Goal: Information Seeking & Learning: Learn about a topic

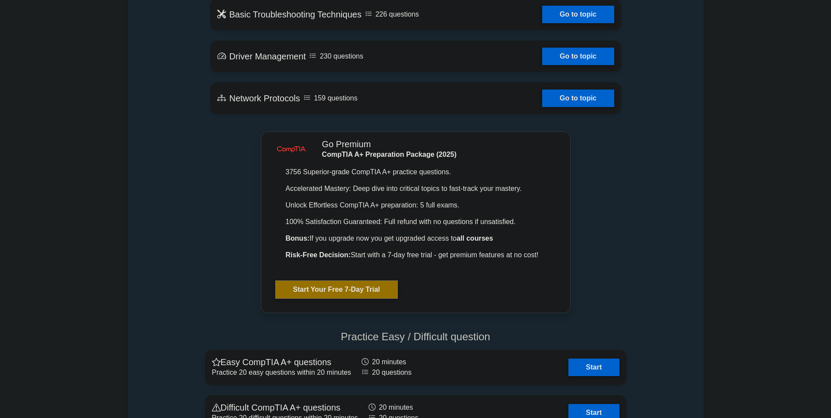
scroll to position [1702, 0]
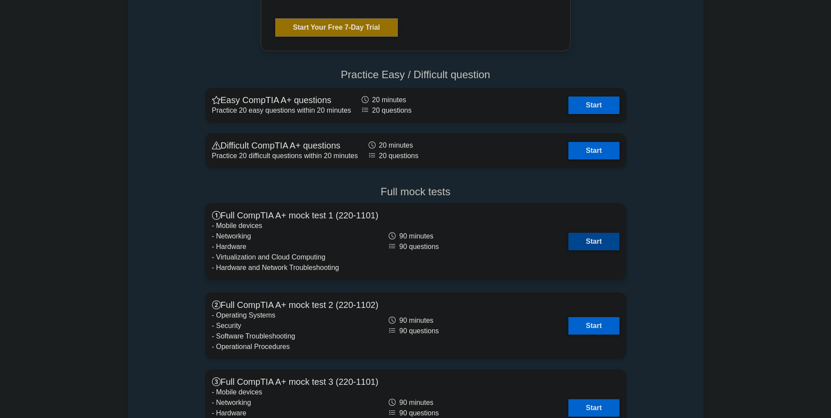
click at [589, 249] on link "Start" at bounding box center [594, 241] width 51 height 17
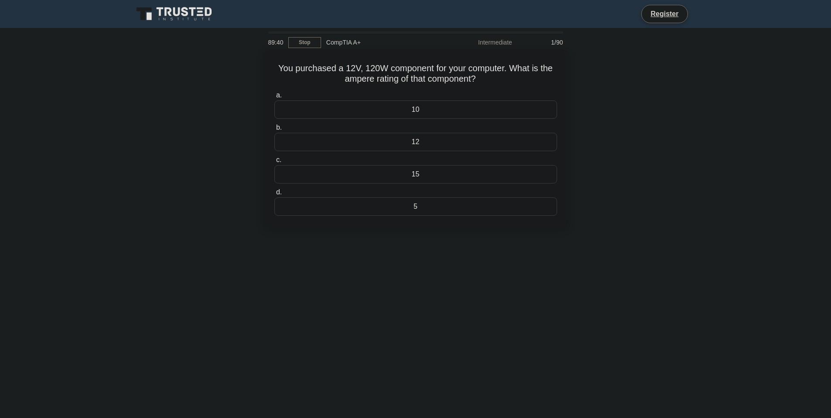
click at [360, 107] on div "10" at bounding box center [415, 109] width 283 height 18
click at [274, 98] on input "a. 10" at bounding box center [274, 95] width 0 height 6
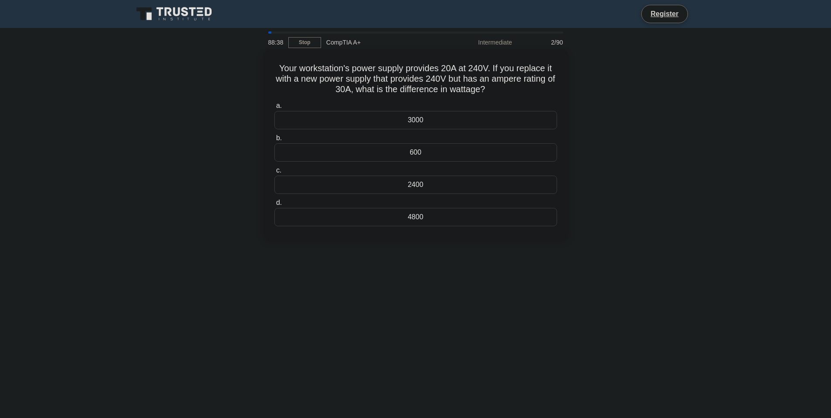
click at [461, 178] on div "2400" at bounding box center [415, 184] width 283 height 18
click at [274, 173] on input "c. 2400" at bounding box center [274, 171] width 0 height 6
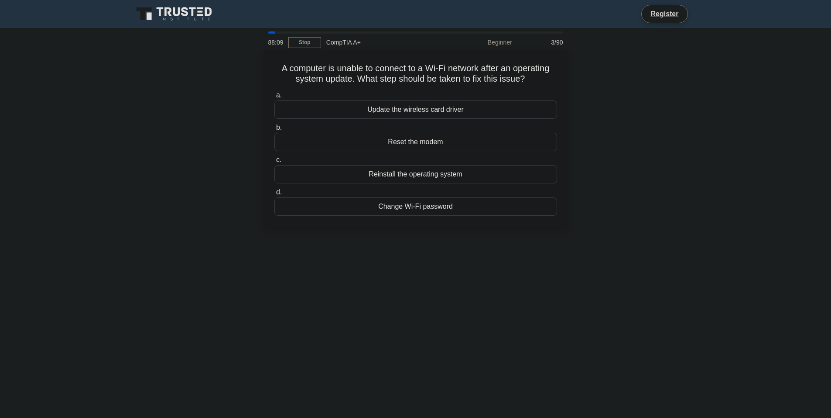
click at [445, 110] on div "Update the wireless card driver" at bounding box center [415, 109] width 283 height 18
click at [274, 98] on input "a. Update the wireless card driver" at bounding box center [274, 95] width 0 height 6
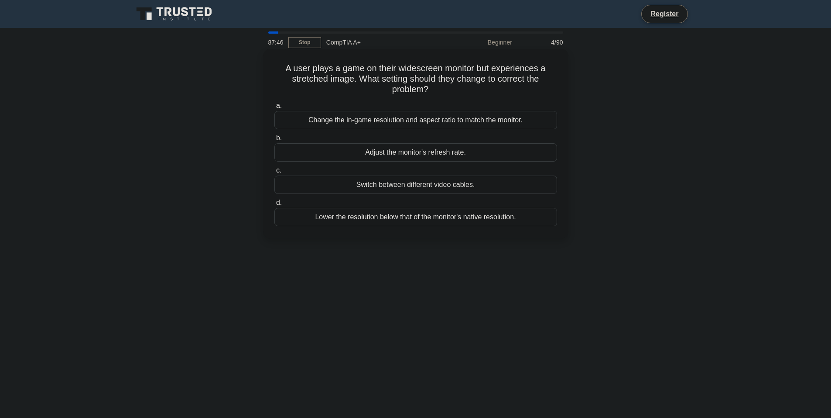
click at [451, 123] on div "Change the in-game resolution and aspect ratio to match the monitor." at bounding box center [415, 120] width 283 height 18
click at [274, 109] on input "a. Change the in-game resolution and aspect ratio to match the monitor." at bounding box center [274, 106] width 0 height 6
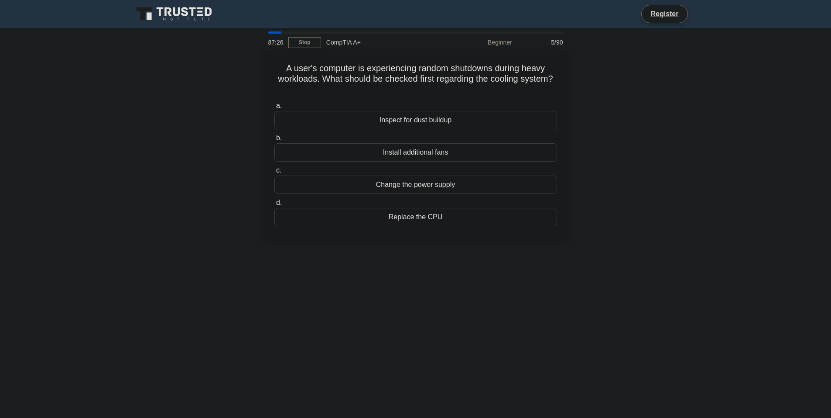
click at [452, 119] on div "Inspect for dust buildup" at bounding box center [415, 120] width 283 height 18
click at [274, 109] on input "a. Inspect for dust buildup" at bounding box center [274, 106] width 0 height 6
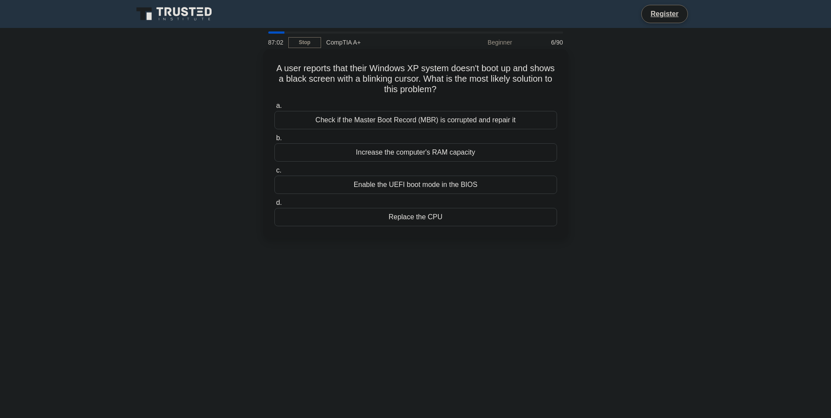
click at [388, 124] on div "Check if the Master Boot Record (MBR) is corrupted and repair it" at bounding box center [415, 120] width 283 height 18
click at [274, 109] on input "a. Check if the Master Boot Record (MBR) is corrupted and repair it" at bounding box center [274, 106] width 0 height 6
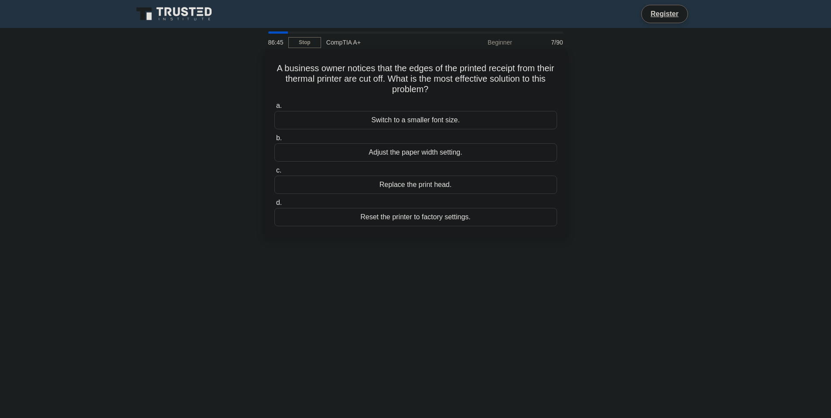
click at [428, 152] on div "Adjust the paper width setting." at bounding box center [415, 152] width 283 height 18
click at [274, 141] on input "b. Adjust the paper width setting." at bounding box center [274, 138] width 0 height 6
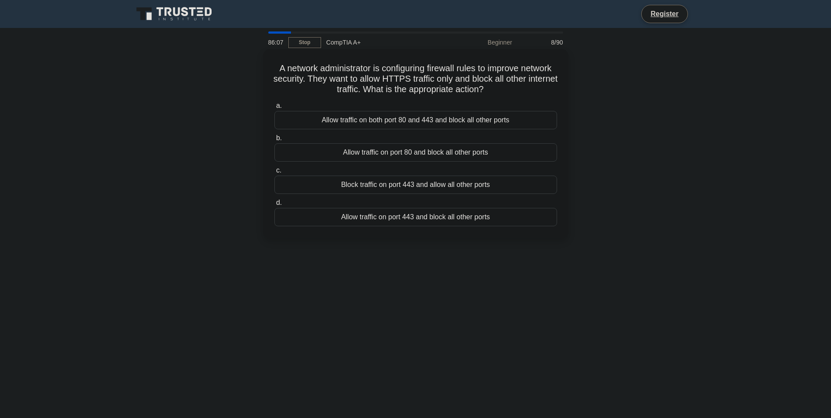
click at [414, 212] on div "Allow traffic on port 443 and block all other ports" at bounding box center [415, 217] width 283 height 18
click at [274, 205] on input "d. Allow traffic on port 443 and block all other ports" at bounding box center [274, 203] width 0 height 6
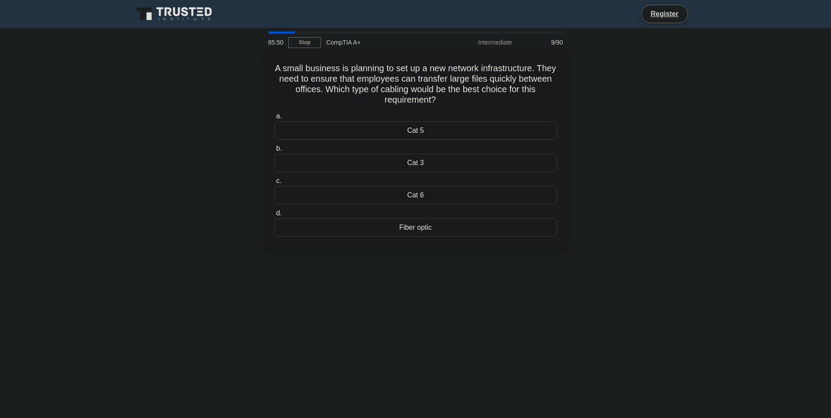
click at [418, 225] on div "Fiber optic" at bounding box center [415, 227] width 283 height 18
click at [274, 216] on input "d. Fiber optic" at bounding box center [274, 213] width 0 height 6
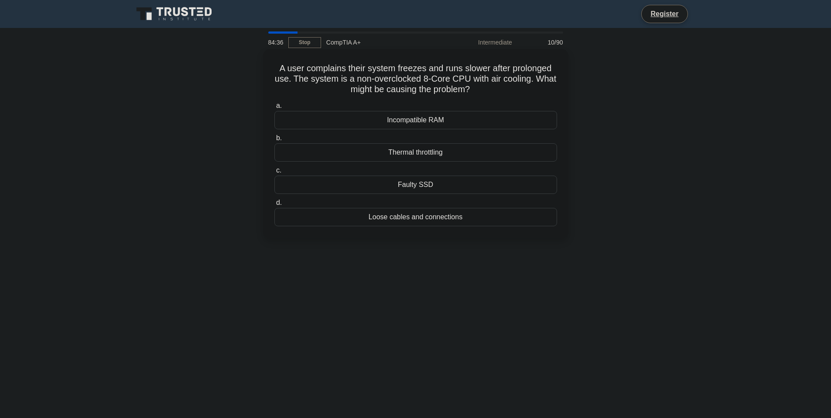
click at [428, 158] on div "Thermal throttling" at bounding box center [415, 152] width 283 height 18
click at [274, 141] on input "b. Thermal throttling" at bounding box center [274, 138] width 0 height 6
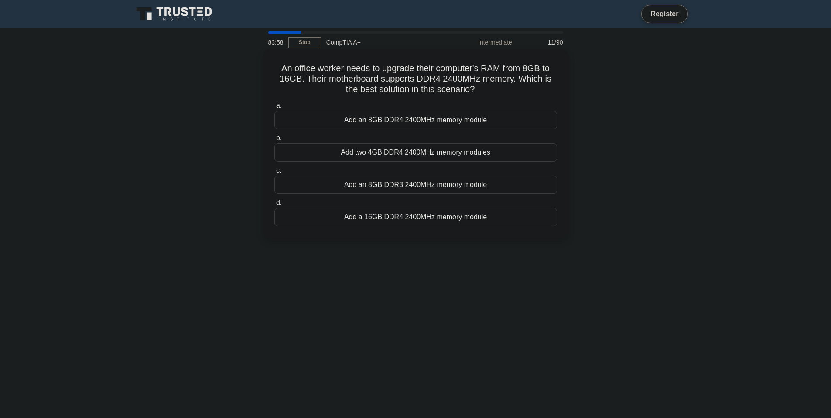
click at [419, 120] on div "Add an 8GB DDR4 2400MHz memory module" at bounding box center [415, 120] width 283 height 18
click at [274, 109] on input "a. Add an 8GB DDR4 2400MHz memory module" at bounding box center [274, 106] width 0 height 6
click at [408, 182] on div "Enable UEFI boot mode and boot from USB" at bounding box center [415, 184] width 283 height 18
click at [274, 173] on input "c. Enable UEFI boot mode and boot from USB" at bounding box center [274, 171] width 0 height 6
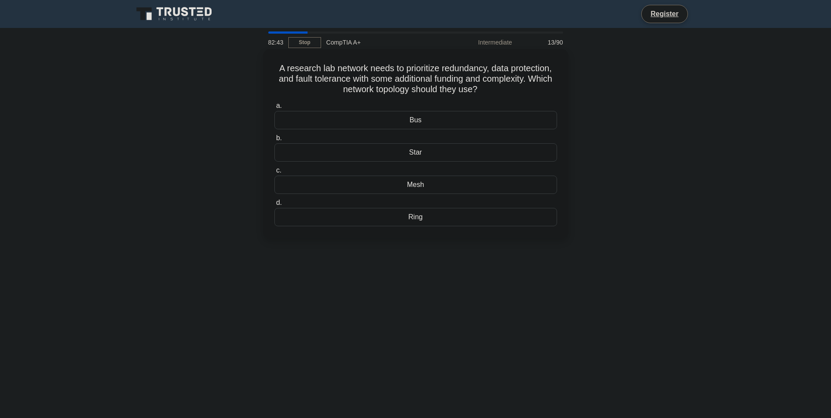
click at [368, 183] on div "Mesh" at bounding box center [415, 184] width 283 height 18
click at [274, 173] on input "c. Mesh" at bounding box center [274, 171] width 0 height 6
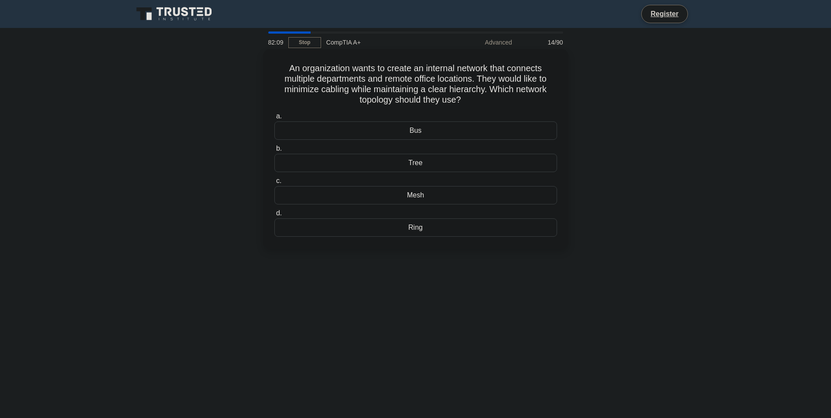
click at [419, 229] on div "Ring" at bounding box center [415, 227] width 283 height 18
click at [274, 216] on input "d. Ring" at bounding box center [274, 213] width 0 height 6
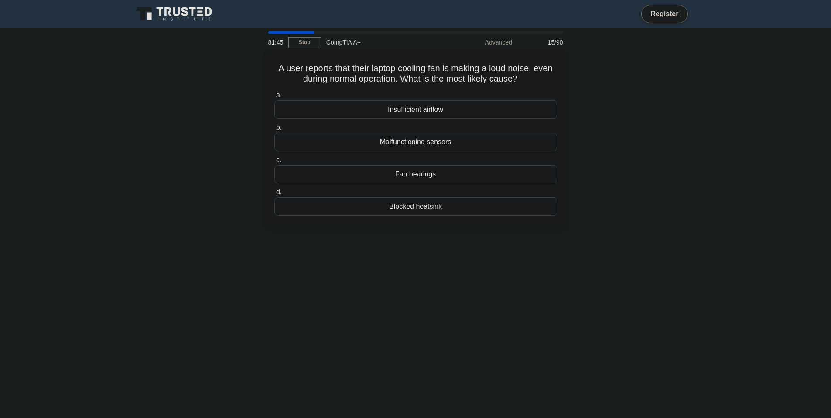
click at [425, 181] on div "Fan bearings" at bounding box center [415, 174] width 283 height 18
click at [274, 163] on input "c. Fan bearings" at bounding box center [274, 160] width 0 height 6
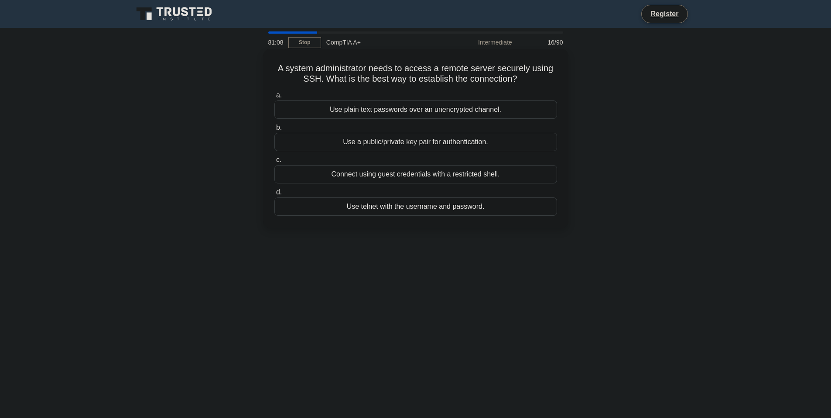
click at [395, 176] on div "Connect using guest credentials with a restricted shell." at bounding box center [415, 174] width 283 height 18
click at [274, 163] on input "c. Connect using guest credentials with a restricted shell." at bounding box center [274, 160] width 0 height 6
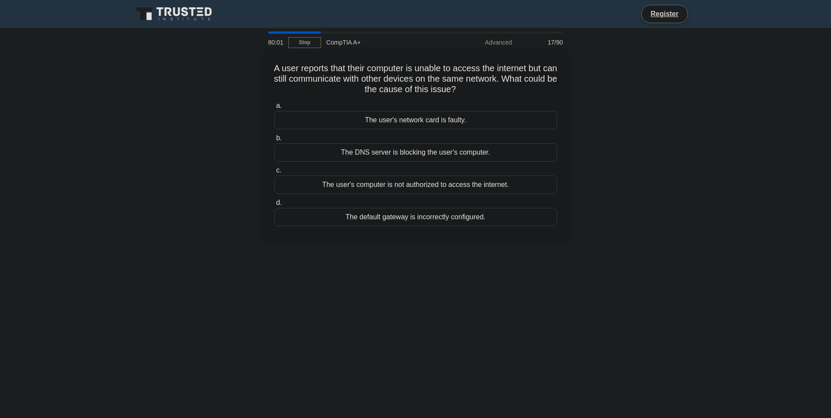
click at [397, 153] on div "The DNS server is blocking the user's computer." at bounding box center [415, 152] width 283 height 18
click at [274, 141] on input "b. The DNS server is blocking the user's computer." at bounding box center [274, 138] width 0 height 6
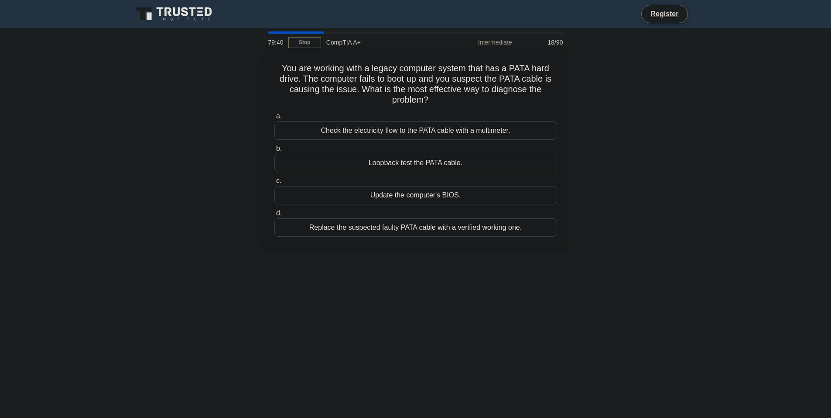
click at [448, 128] on div "Check the electricity flow to the PATA cable with a multimeter." at bounding box center [415, 130] width 283 height 18
click at [274, 119] on input "a. Check the electricity flow to the PATA cable with a multimeter." at bounding box center [274, 116] width 0 height 6
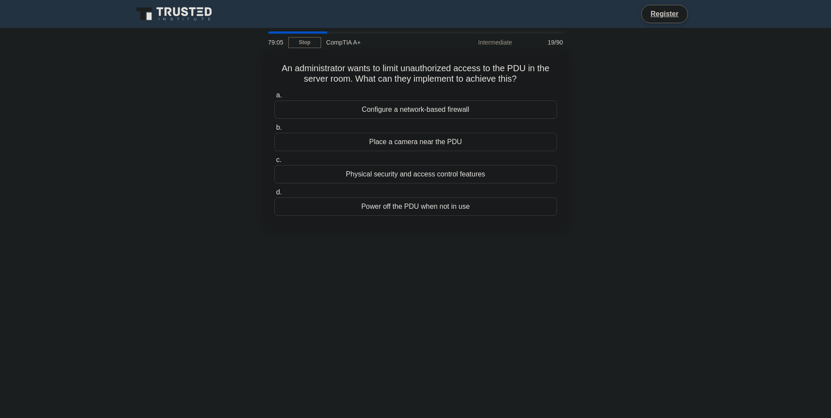
click at [359, 175] on div "Physical security and access control features" at bounding box center [415, 174] width 283 height 18
click at [274, 163] on input "c. Physical security and access control features" at bounding box center [274, 160] width 0 height 6
click at [317, 207] on div "Worn out rollers; Replace the rollers" at bounding box center [415, 206] width 283 height 18
click at [274, 195] on input "d. Worn out rollers; Replace the rollers" at bounding box center [274, 192] width 0 height 6
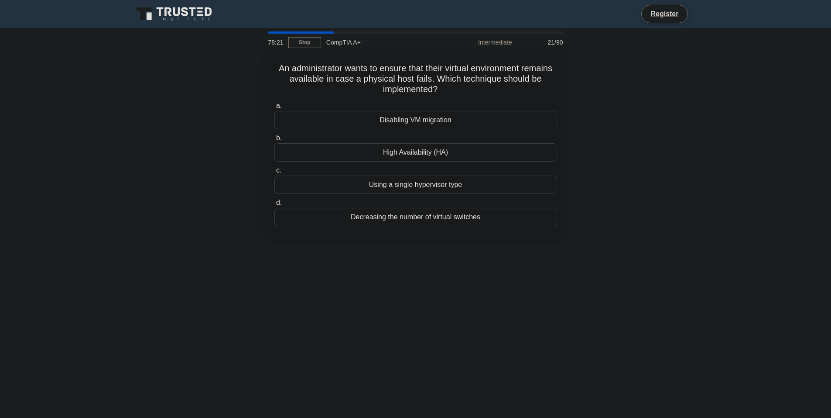
click at [405, 151] on div "High Availability (HA)" at bounding box center [415, 152] width 283 height 18
click at [274, 141] on input "b. High Availability (HA)" at bounding box center [274, 138] width 0 height 6
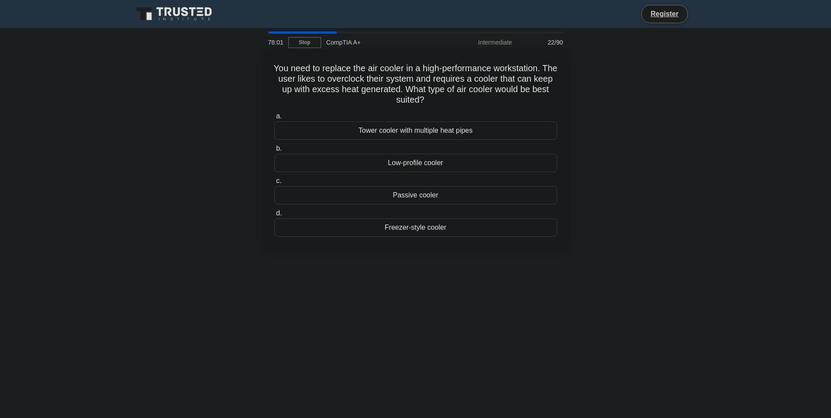
click at [373, 129] on div "Tower cooler with multiple heat pipes" at bounding box center [415, 130] width 283 height 18
click at [274, 119] on input "a. Tower cooler with multiple heat pipes" at bounding box center [274, 116] width 0 height 6
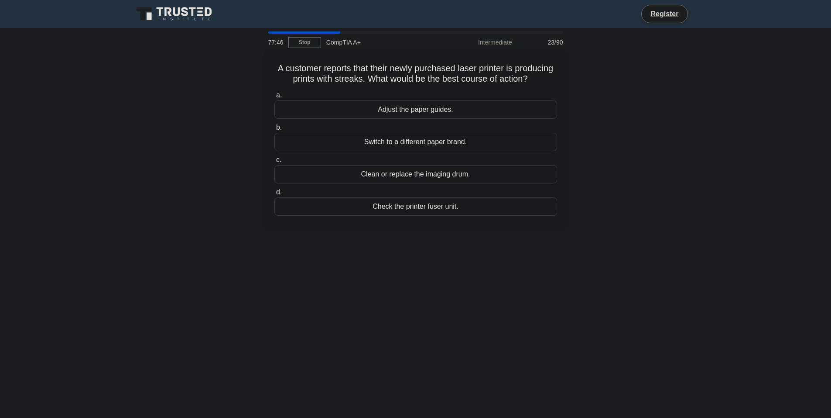
click at [444, 183] on div "Clean or replace the imaging drum." at bounding box center [415, 174] width 283 height 18
click at [274, 163] on input "c. Clean or replace the imaging drum." at bounding box center [274, 160] width 0 height 6
click at [439, 207] on div "Improper voltage supplied to the CPU" at bounding box center [415, 206] width 283 height 18
click at [274, 195] on input "d. Improper voltage supplied to the CPU" at bounding box center [274, 192] width 0 height 6
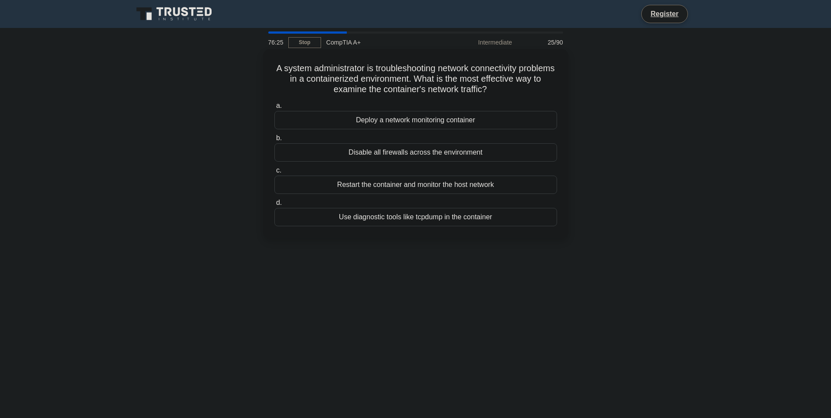
click at [434, 113] on div "Deploy a network monitoring container" at bounding box center [415, 120] width 283 height 18
click at [274, 109] on input "a. Deploy a network monitoring container" at bounding box center [274, 106] width 0 height 6
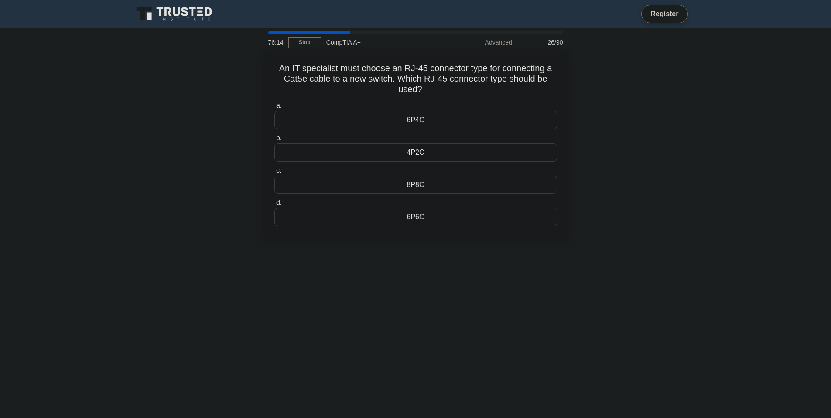
click at [415, 178] on div "8P8C" at bounding box center [415, 184] width 283 height 18
click at [274, 173] on input "c. 8P8C" at bounding box center [274, 171] width 0 height 6
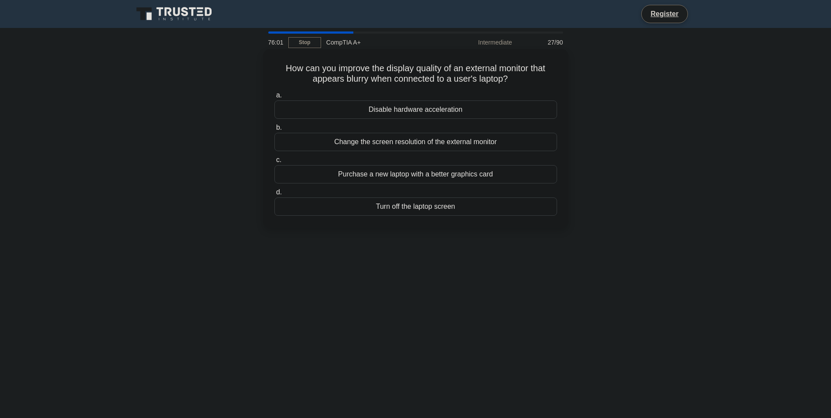
click at [428, 144] on div "Change the screen resolution of the external monitor" at bounding box center [415, 142] width 283 height 18
click at [274, 130] on input "b. Change the screen resolution of the external monitor" at bounding box center [274, 128] width 0 height 6
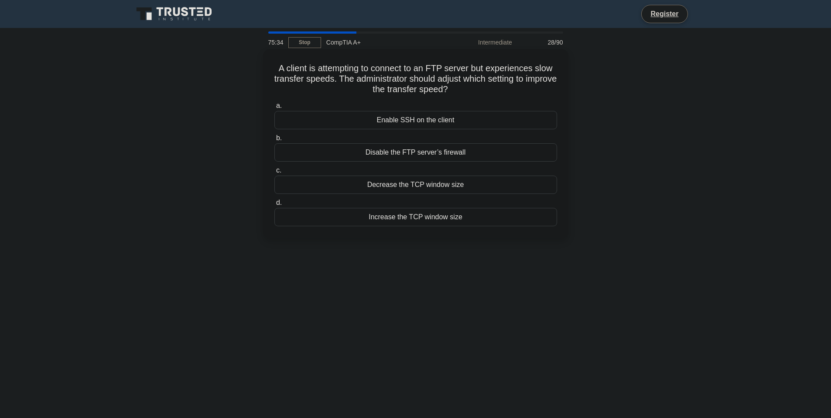
click at [411, 224] on div "Increase the TCP window size" at bounding box center [415, 217] width 283 height 18
click at [274, 205] on input "d. Increase the TCP window size" at bounding box center [274, 203] width 0 height 6
click at [420, 221] on div "Block HTTP access in the firewall" at bounding box center [415, 217] width 283 height 18
click at [274, 205] on input "d. Block HTTP access in the firewall" at bounding box center [274, 203] width 0 height 6
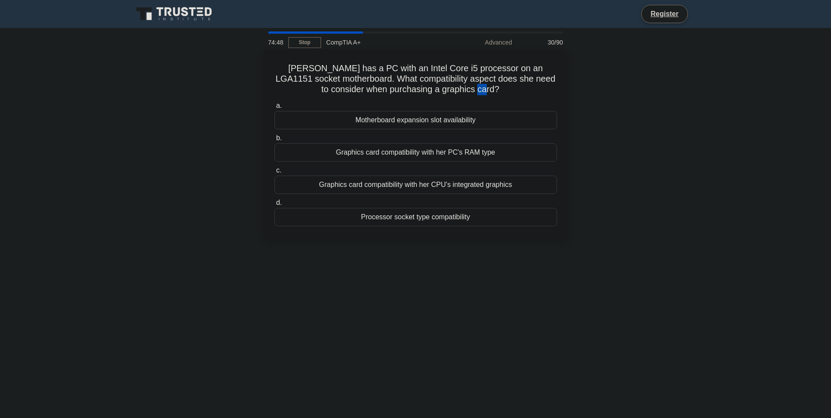
drag, startPoint x: 481, startPoint y: 91, endPoint x: 472, endPoint y: 90, distance: 9.2
click at [472, 90] on h5 "Catherine has a PC with an Intel Core i5 processor on an LGA1151 socket motherb…" at bounding box center [416, 79] width 284 height 32
click at [500, 90] on icon ".spinner_0XTQ{transform-origin:center;animation:spinner_y6GP .75s linear infini…" at bounding box center [505, 90] width 10 height 10
click at [427, 125] on div "Motherboard expansion slot availability" at bounding box center [415, 120] width 283 height 18
click at [274, 109] on input "a. Motherboard expansion slot availability" at bounding box center [274, 106] width 0 height 6
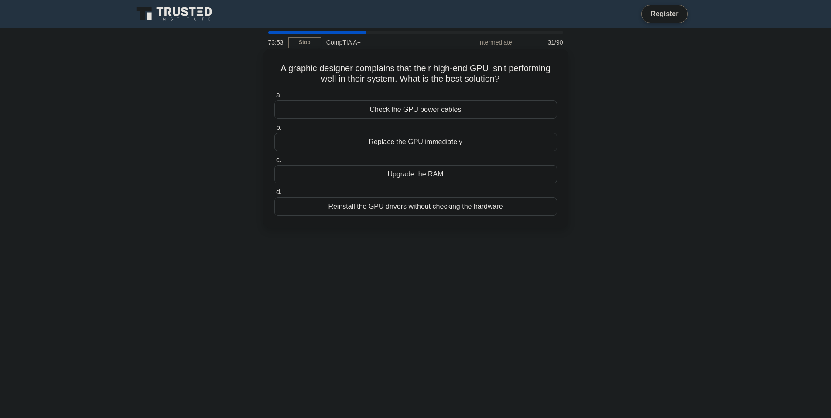
click at [394, 111] on div "Check the GPU power cables" at bounding box center [415, 109] width 283 height 18
click at [274, 98] on input "a. Check the GPU power cables" at bounding box center [274, 95] width 0 height 6
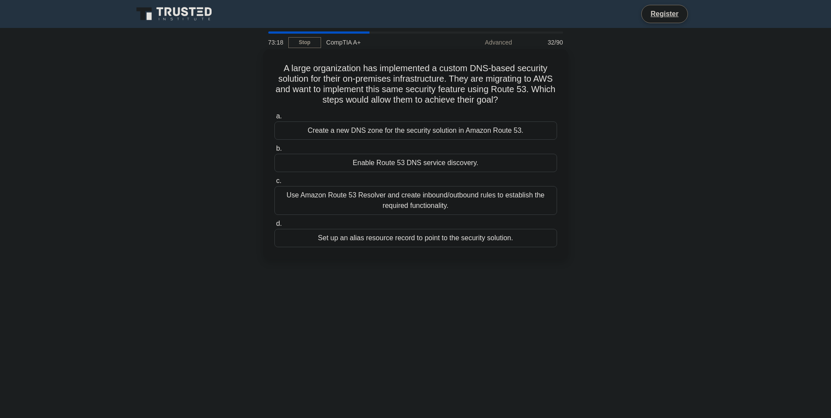
click at [401, 127] on div "Create a new DNS zone for the security solution in Amazon Route 53." at bounding box center [415, 130] width 283 height 18
click at [274, 119] on input "a. Create a new DNS zone for the security solution in Amazon Route 53." at bounding box center [274, 116] width 0 height 6
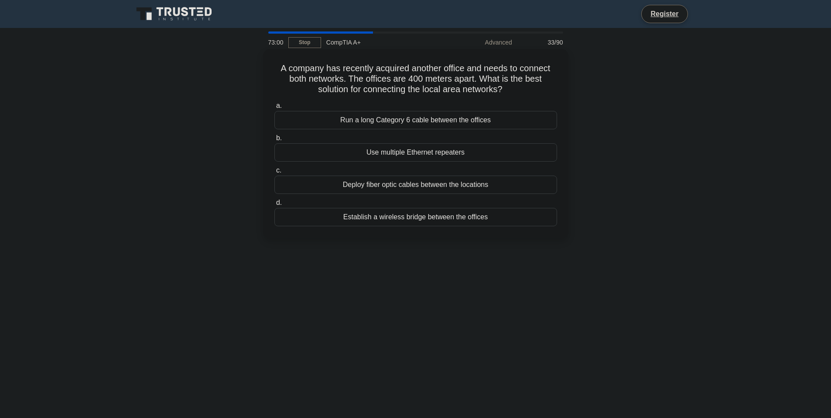
click at [400, 188] on div "Deploy fiber optic cables between the locations" at bounding box center [415, 184] width 283 height 18
click at [274, 173] on input "c. Deploy fiber optic cables between the locations" at bounding box center [274, 171] width 0 height 6
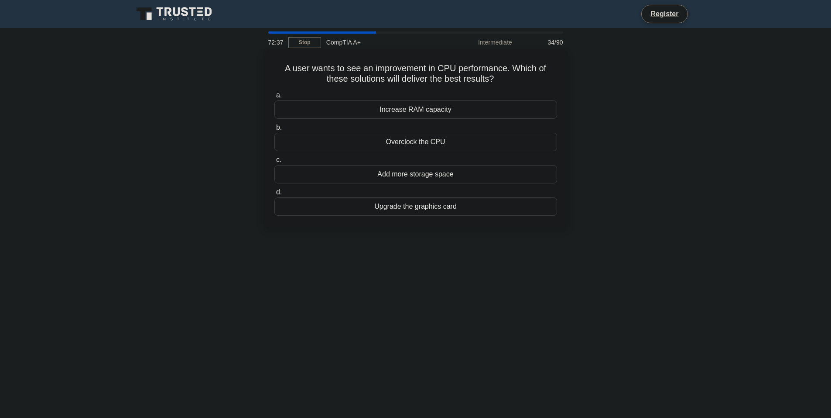
click at [417, 147] on div "Overclock the CPU" at bounding box center [415, 142] width 283 height 18
click at [274, 130] on input "b. Overclock the CPU" at bounding box center [274, 128] width 0 height 6
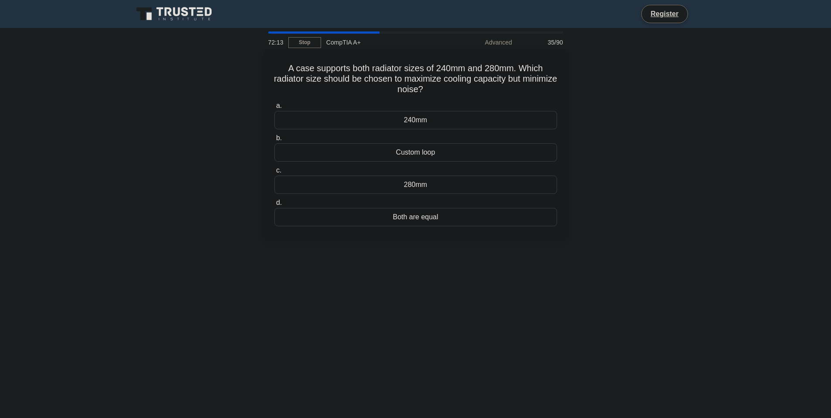
click at [409, 181] on div "280mm" at bounding box center [415, 184] width 283 height 18
click at [274, 173] on input "c. 280mm" at bounding box center [274, 171] width 0 height 6
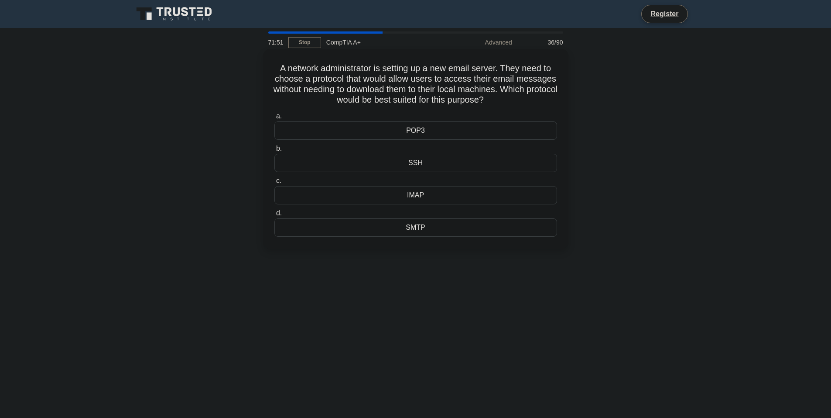
click at [401, 197] on div "IMAP" at bounding box center [415, 195] width 283 height 18
click at [274, 184] on input "c. IMAP" at bounding box center [274, 181] width 0 height 6
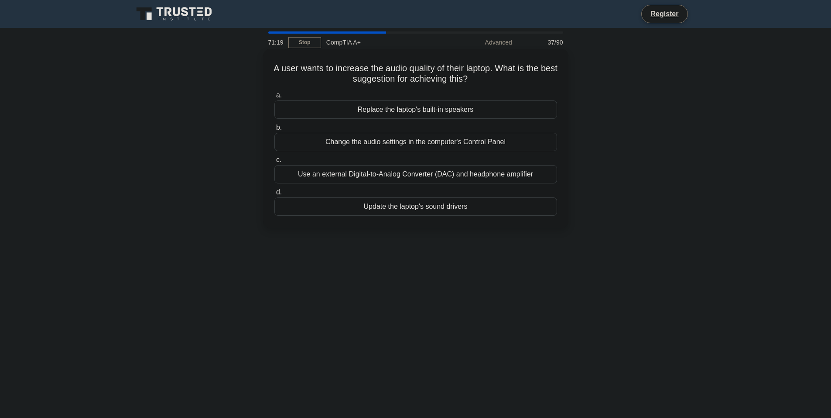
click at [417, 111] on div "Replace the laptop's built-in speakers" at bounding box center [415, 109] width 283 height 18
click at [274, 98] on input "a. Replace the laptop's built-in speakers" at bounding box center [274, 95] width 0 height 6
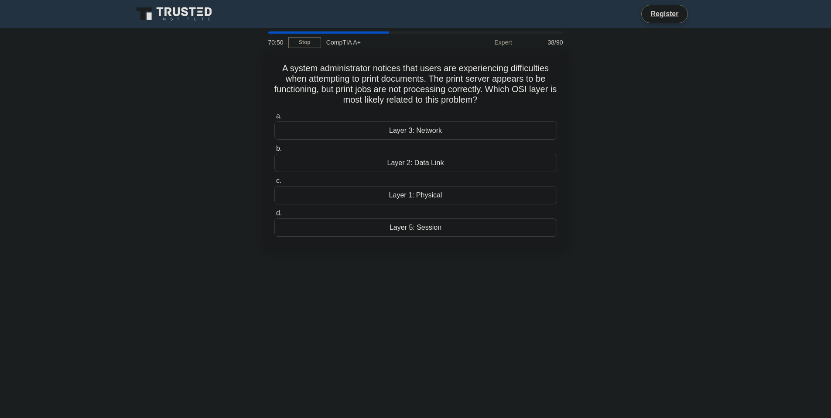
click at [390, 167] on div "Layer 2: Data Link" at bounding box center [415, 163] width 283 height 18
click at [274, 151] on input "b. Layer 2: Data Link" at bounding box center [274, 149] width 0 height 6
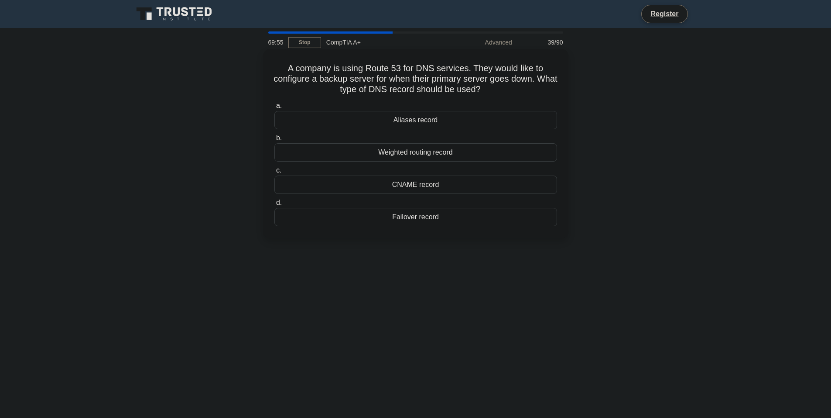
click at [429, 190] on div "CNAME record" at bounding box center [415, 184] width 283 height 18
click at [274, 173] on input "c. CNAME record" at bounding box center [274, 171] width 0 height 6
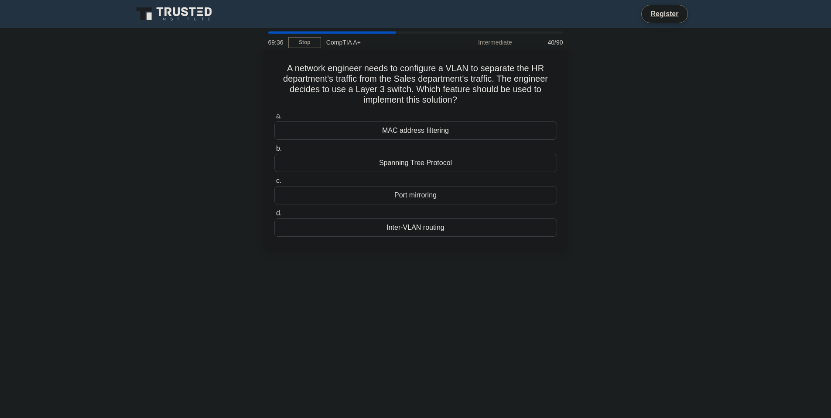
click at [424, 235] on div "Inter-VLAN routing" at bounding box center [415, 227] width 283 height 18
click at [274, 216] on input "d. Inter-VLAN routing" at bounding box center [274, 213] width 0 height 6
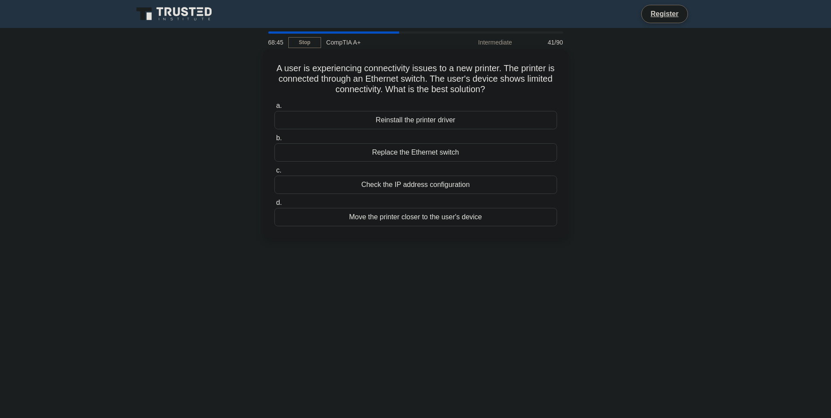
click at [437, 188] on div "Check the IP address configuration" at bounding box center [415, 184] width 283 height 18
click at [274, 173] on input "c. Check the IP address configuration" at bounding box center [274, 171] width 0 height 6
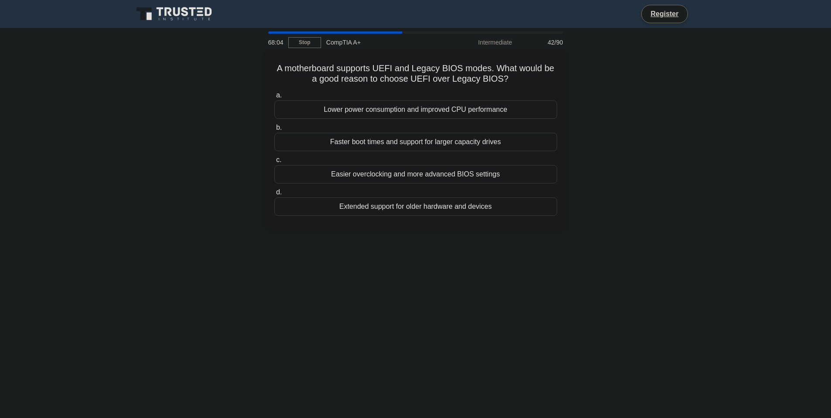
click at [419, 146] on div "Faster boot times and support for larger capacity drives" at bounding box center [415, 142] width 283 height 18
click at [274, 130] on input "b. Faster boot times and support for larger capacity drives" at bounding box center [274, 128] width 0 height 6
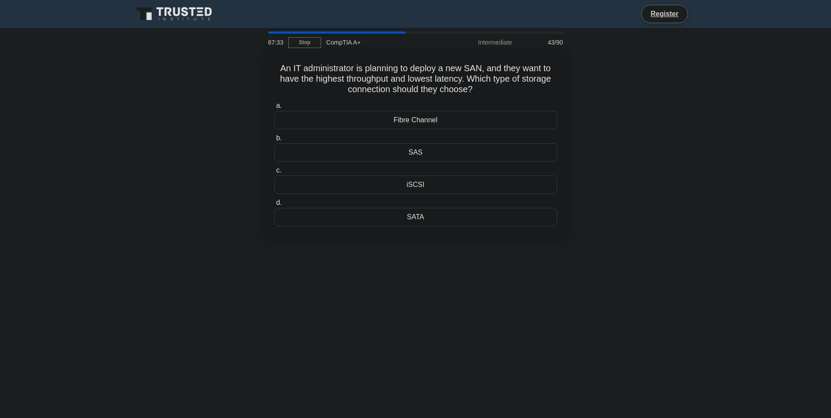
click at [432, 159] on div "SAS" at bounding box center [415, 152] width 283 height 18
click at [274, 141] on input "b. SAS" at bounding box center [274, 138] width 0 height 6
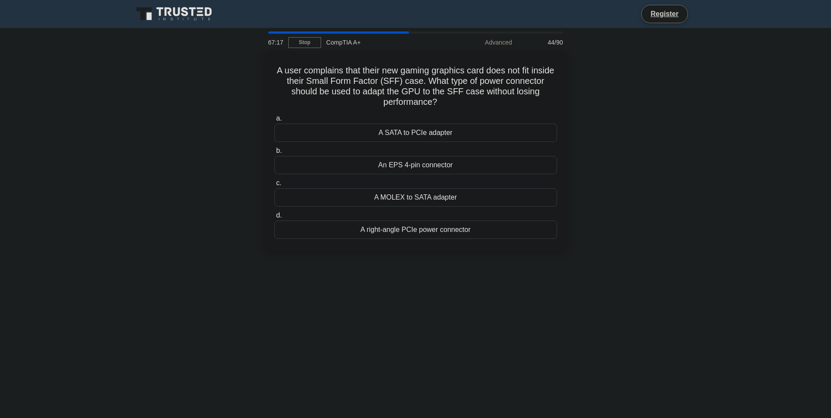
drag, startPoint x: 411, startPoint y: 233, endPoint x: 383, endPoint y: 334, distance: 105.1
click at [383, 334] on div "67:17 Stop CompTIA A+ Advanced 44/90 A user complains that their new gaming gra…" at bounding box center [416, 249] width 576 height 436
click at [407, 232] on div "A right-angle PCIe power connector" at bounding box center [415, 227] width 283 height 18
click at [274, 216] on input "d. A right-angle PCIe power connector" at bounding box center [274, 213] width 0 height 6
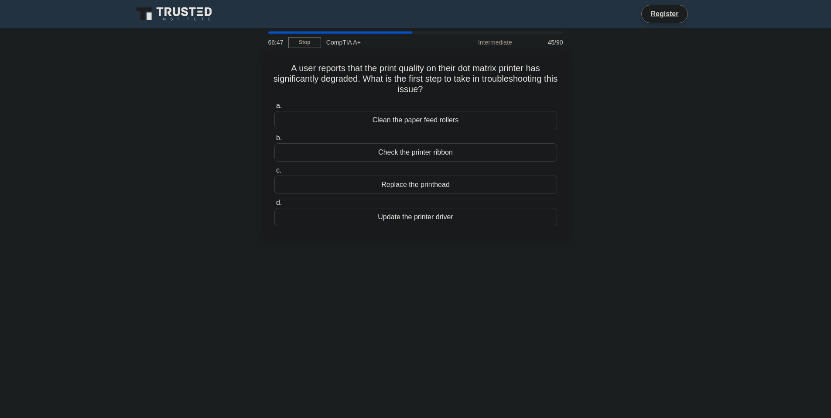
click at [405, 158] on div "Check the printer ribbon" at bounding box center [415, 152] width 283 height 18
click at [274, 141] on input "b. Check the printer ribbon" at bounding box center [274, 138] width 0 height 6
click at [409, 125] on div "The thermal paper is loaded backward." at bounding box center [415, 120] width 283 height 18
click at [274, 109] on input "a. The thermal paper is loaded backward." at bounding box center [274, 106] width 0 height 6
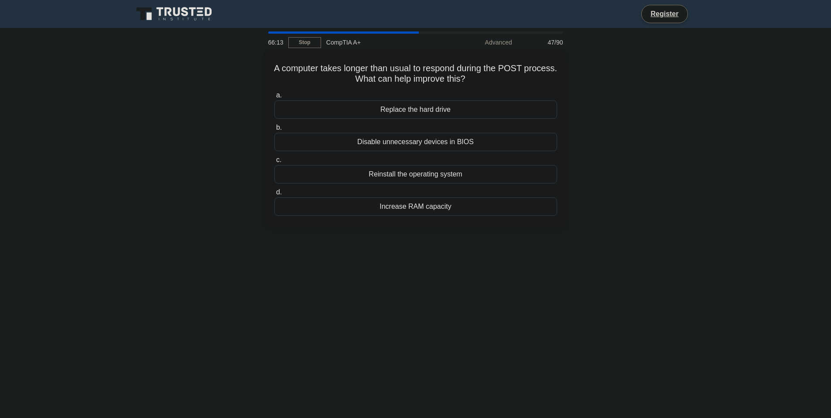
click at [395, 147] on div "Disable unnecessary devices in BIOS" at bounding box center [415, 142] width 283 height 18
click at [274, 130] on input "b. Disable unnecessary devices in BIOS" at bounding box center [274, 128] width 0 height 6
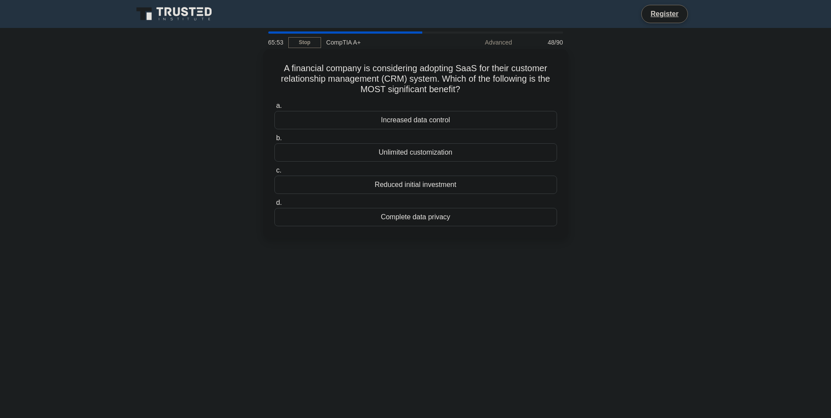
click at [426, 189] on div "Reduced initial investment" at bounding box center [415, 184] width 283 height 18
click at [274, 173] on input "c. Reduced initial investment" at bounding box center [274, 171] width 0 height 6
click at [427, 125] on div "Printer Spooling" at bounding box center [415, 120] width 283 height 18
click at [274, 109] on input "a. Printer Spooling" at bounding box center [274, 106] width 0 height 6
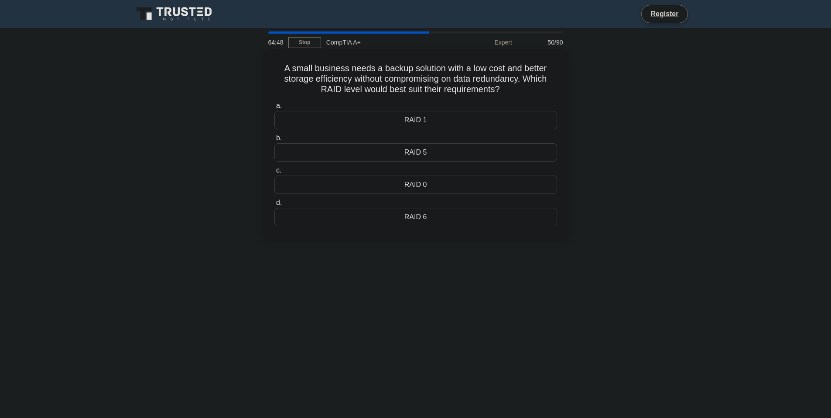
click at [440, 151] on div "RAID 5" at bounding box center [415, 152] width 283 height 18
click at [274, 141] on input "b. RAID 5" at bounding box center [274, 138] width 0 height 6
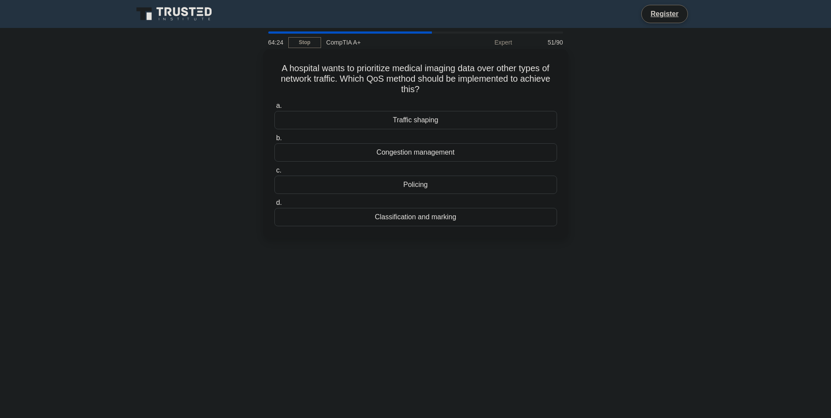
click at [406, 128] on div "Traffic shaping" at bounding box center [415, 120] width 283 height 18
click at [274, 109] on input "a. Traffic shaping" at bounding box center [274, 106] width 0 height 6
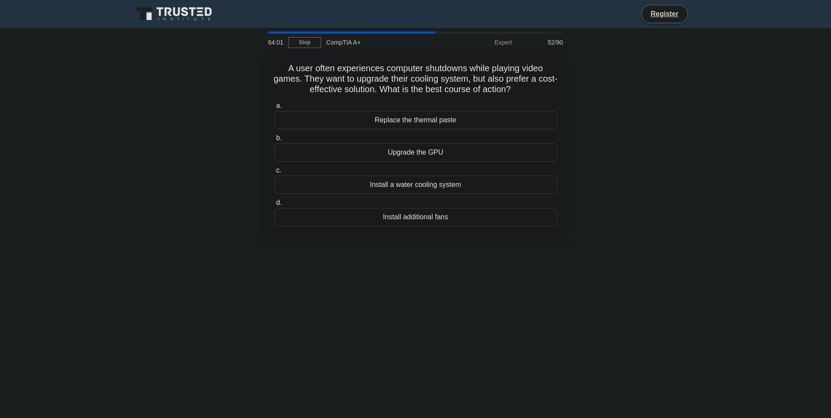
click at [411, 216] on div "Install additional fans" at bounding box center [415, 217] width 283 height 18
click at [274, 205] on input "d. Install additional fans" at bounding box center [274, 203] width 0 height 6
click at [412, 219] on div "Snapshots" at bounding box center [415, 217] width 283 height 18
click at [274, 205] on input "d. Snapshots" at bounding box center [274, 203] width 0 height 6
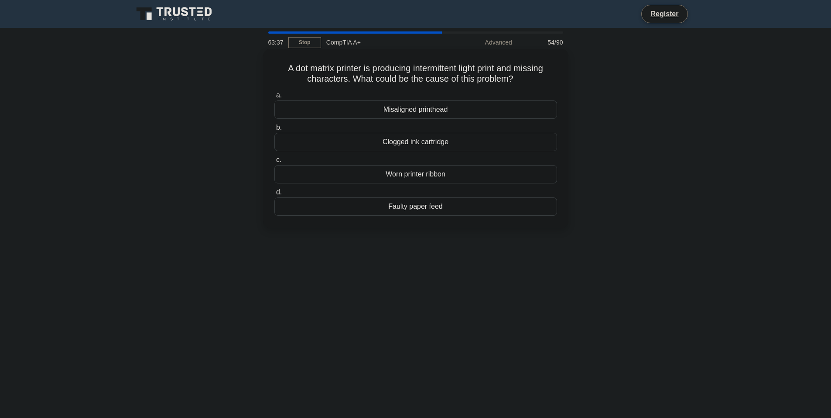
click at [419, 182] on div "Worn printer ribbon" at bounding box center [415, 174] width 283 height 18
click at [274, 163] on input "c. Worn printer ribbon" at bounding box center [274, 160] width 0 height 6
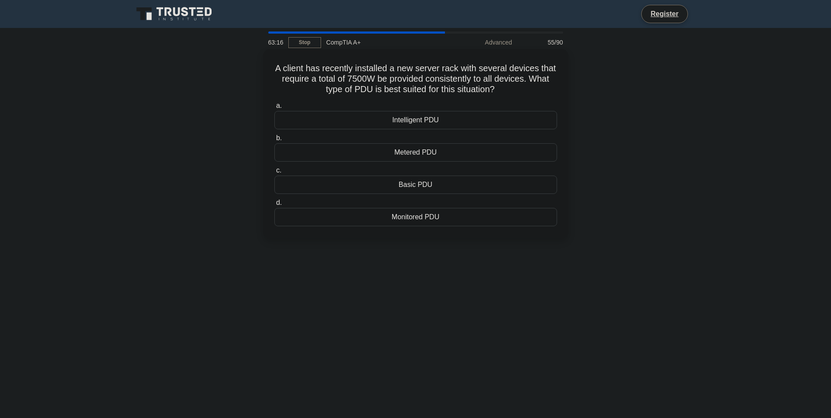
click at [444, 120] on div "Intelligent PDU" at bounding box center [415, 120] width 283 height 18
click at [274, 109] on input "a. Intelligent PDU" at bounding box center [274, 106] width 0 height 6
click at [436, 155] on div "255.255.254.0" at bounding box center [415, 152] width 283 height 18
click at [274, 141] on input "b. 255.255.254.0" at bounding box center [274, 138] width 0 height 6
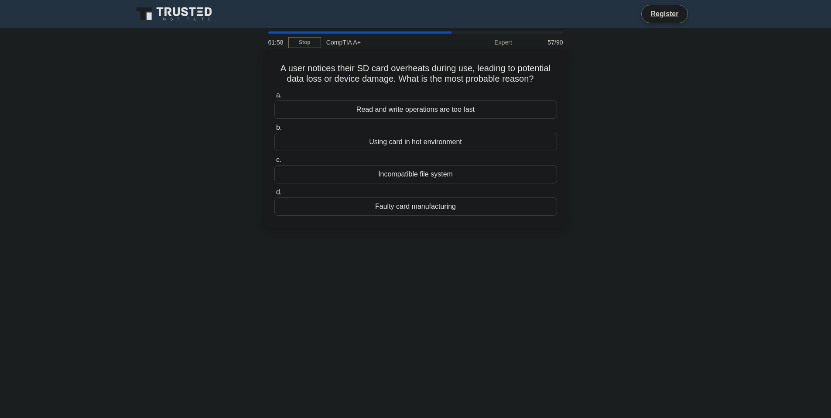
click at [414, 148] on div "Using card in hot environment" at bounding box center [415, 142] width 283 height 18
click at [274, 130] on input "b. Using card in hot environment" at bounding box center [274, 128] width 0 height 6
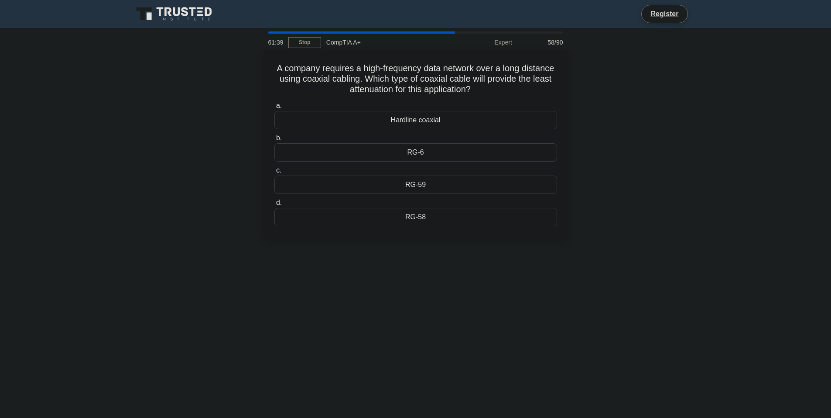
click at [421, 188] on div "RG-59" at bounding box center [415, 184] width 283 height 18
click at [274, 173] on input "c. RG-59" at bounding box center [274, 171] width 0 height 6
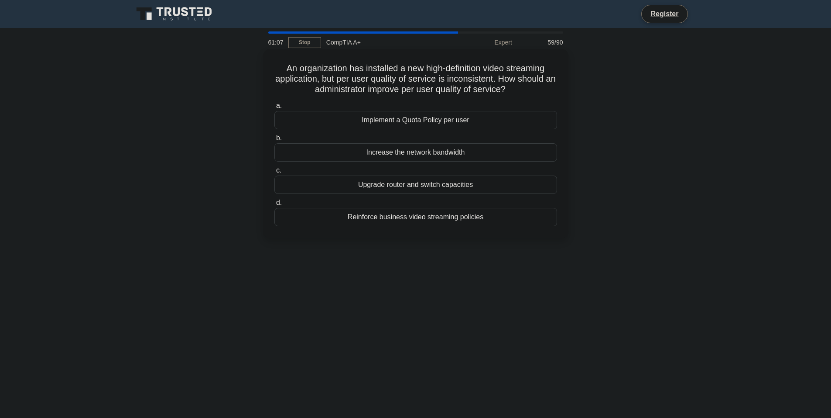
click at [419, 154] on div "Increase the network bandwidth" at bounding box center [415, 152] width 283 height 18
click at [274, 141] on input "b. Increase the network bandwidth" at bounding box center [274, 138] width 0 height 6
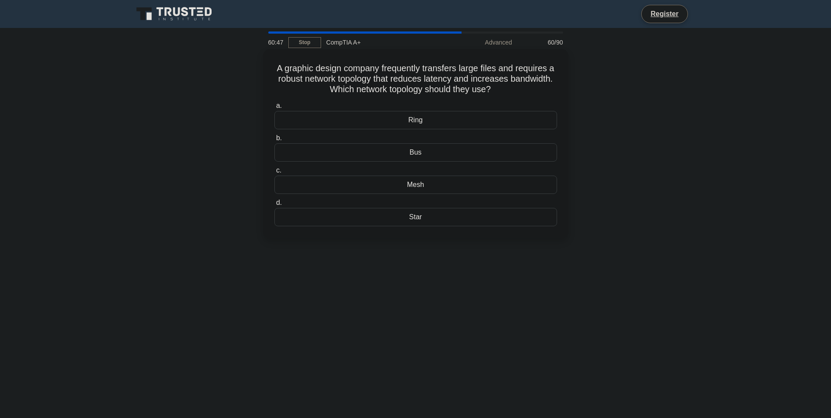
click at [437, 217] on div "Star" at bounding box center [415, 217] width 283 height 18
click at [274, 205] on input "d. Star" at bounding box center [274, 203] width 0 height 6
click at [381, 216] on div "RAID Controller Card" at bounding box center [415, 217] width 283 height 18
click at [274, 205] on input "d. RAID Controller Card" at bounding box center [274, 203] width 0 height 6
click at [405, 229] on div "5" at bounding box center [415, 227] width 283 height 18
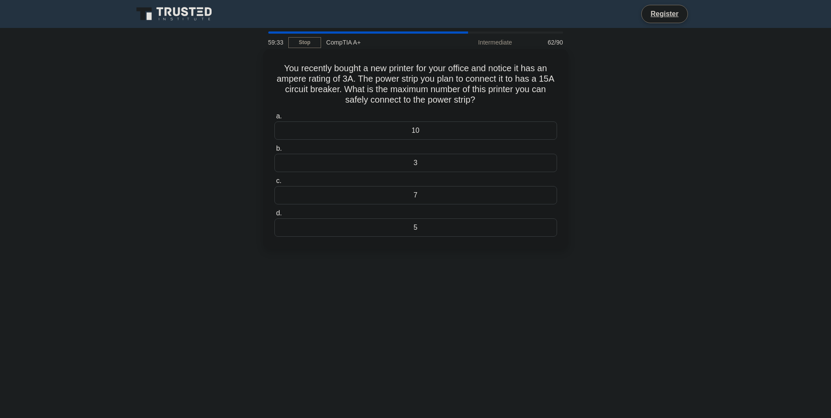
click at [274, 216] on input "d. 5" at bounding box center [274, 213] width 0 height 6
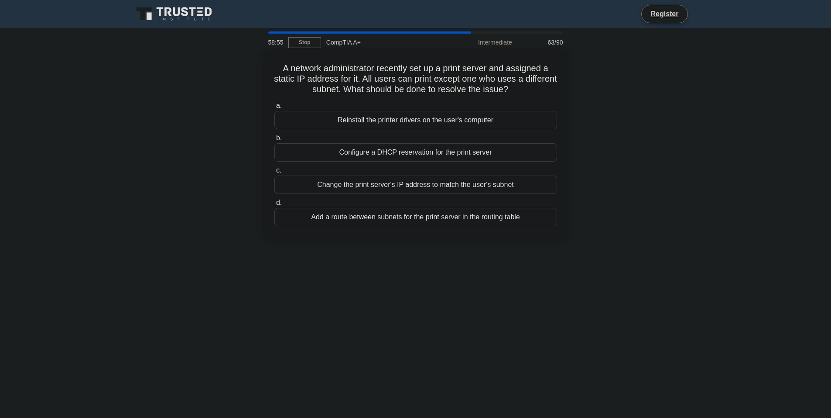
click at [425, 219] on div "Add a route between subnets for the print server in the routing table" at bounding box center [415, 217] width 283 height 18
click at [274, 205] on input "d. Add a route between subnets for the print server in the routing table" at bounding box center [274, 203] width 0 height 6
click at [394, 120] on div "Short the Clear CMOS jumper on the system board." at bounding box center [415, 120] width 283 height 18
click at [274, 109] on input "a. Short the Clear CMOS jumper on the system board." at bounding box center [274, 106] width 0 height 6
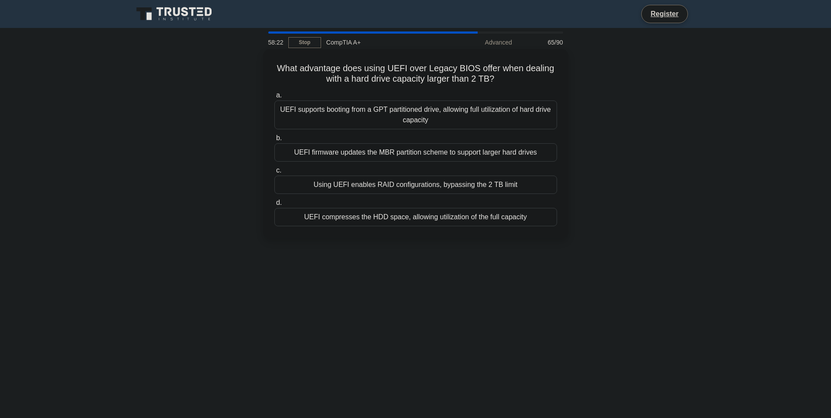
click at [407, 187] on div "Using UEFI enables RAID configurations, bypassing the 2 TB limit" at bounding box center [415, 184] width 283 height 18
click at [274, 173] on input "c. Using UEFI enables RAID configurations, bypassing the 2 TB limit" at bounding box center [274, 171] width 0 height 6
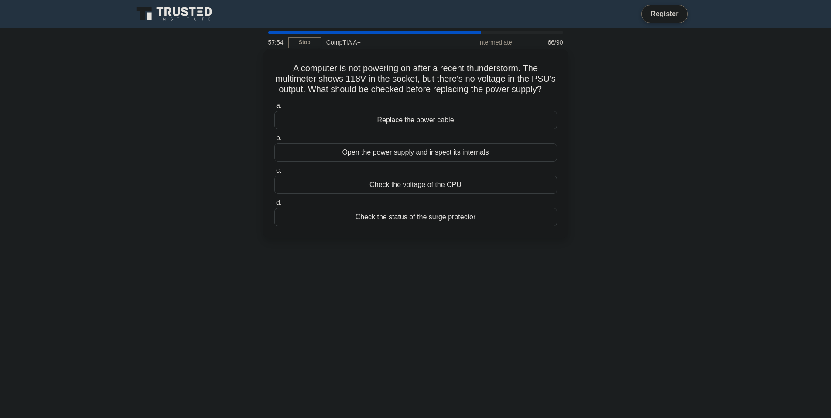
click at [428, 116] on div "Replace the power cable" at bounding box center [415, 120] width 283 height 18
click at [274, 109] on input "a. Replace the power cable" at bounding box center [274, 106] width 0 height 6
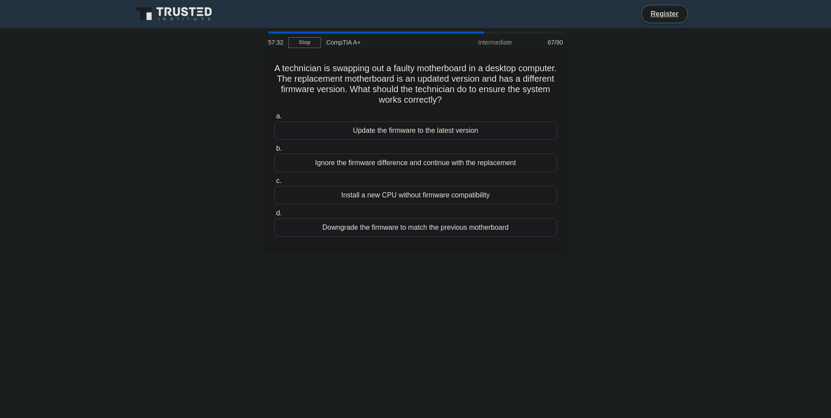
click at [428, 128] on div "Update the firmware to the latest version" at bounding box center [415, 130] width 283 height 18
click at [274, 119] on input "a. Update the firmware to the latest version" at bounding box center [274, 116] width 0 height 6
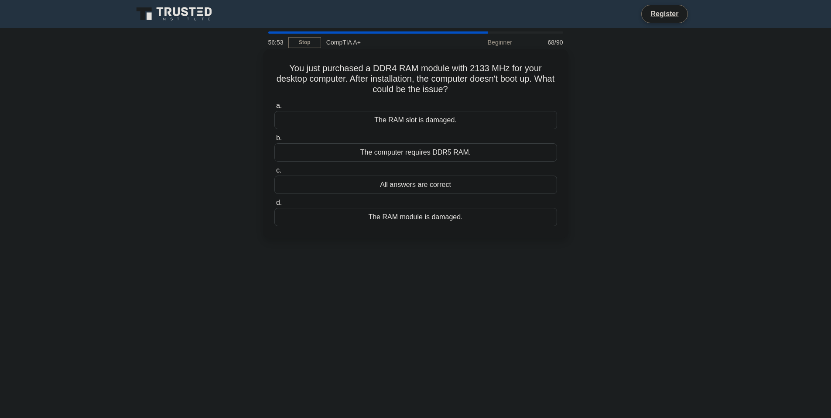
click at [379, 223] on div "The RAM module is damaged." at bounding box center [415, 217] width 283 height 18
click at [274, 205] on input "d. The RAM module is damaged." at bounding box center [274, 203] width 0 height 6
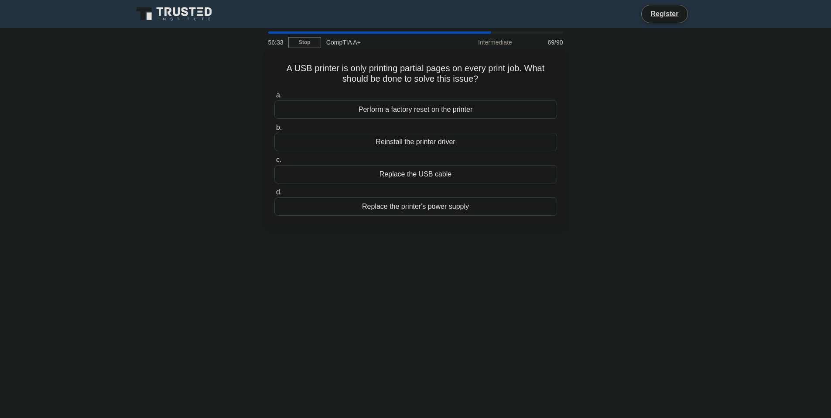
click at [455, 145] on div "Reinstall the printer driver" at bounding box center [415, 142] width 283 height 18
click at [274, 130] on input "b. Reinstall the printer driver" at bounding box center [274, 128] width 0 height 6
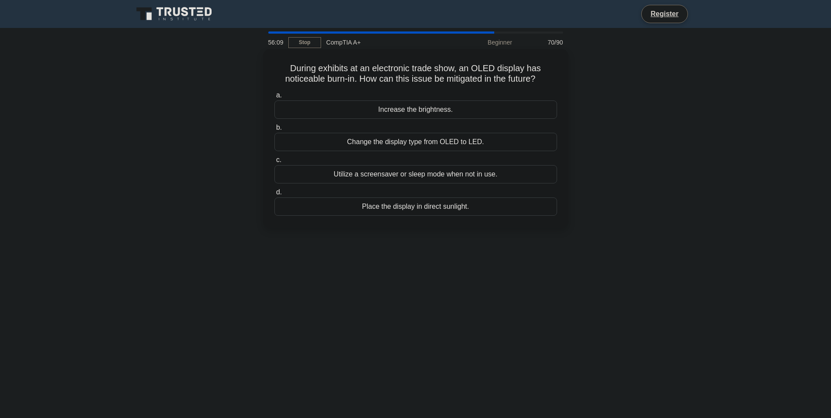
click at [390, 182] on div "Utilize a screensaver or sleep mode when not in use." at bounding box center [415, 174] width 283 height 18
click at [274, 163] on input "c. Utilize a screensaver or sleep mode when not in use." at bounding box center [274, 160] width 0 height 6
click at [446, 212] on div "Implement data buffering on the IoT device" at bounding box center [415, 206] width 283 height 18
click at [274, 195] on input "d. Implement data buffering on the IoT device" at bounding box center [274, 192] width 0 height 6
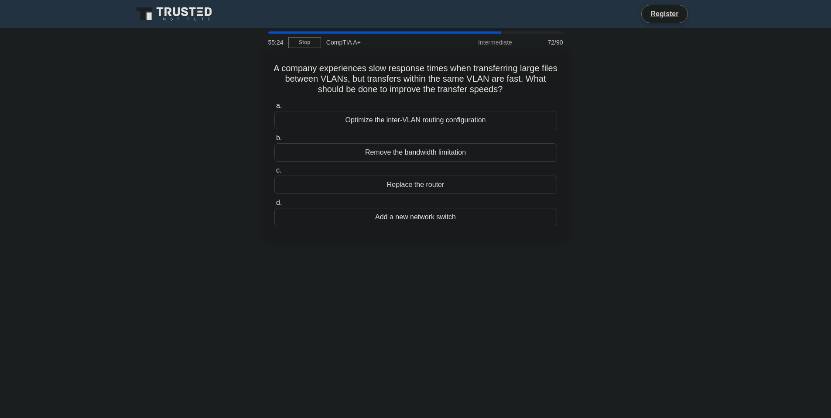
click at [445, 118] on div "Optimize the inter-VLAN routing configuration" at bounding box center [415, 120] width 283 height 18
click at [274, 109] on input "a. Optimize the inter-VLAN routing configuration" at bounding box center [274, 106] width 0 height 6
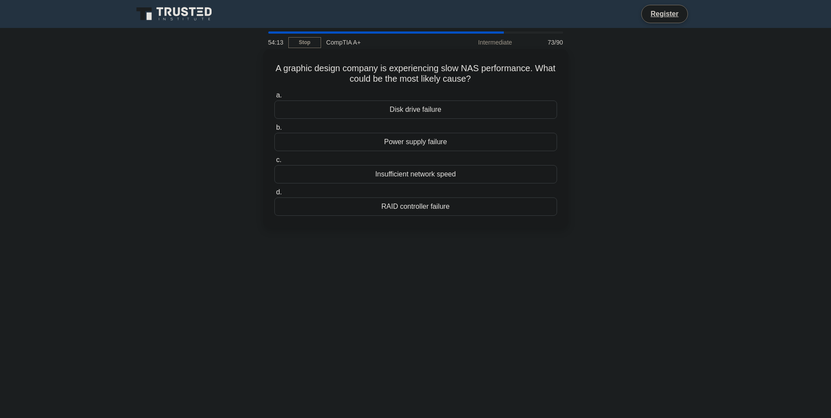
click at [442, 175] on div "Insufficient network speed" at bounding box center [415, 174] width 283 height 18
click at [274, 163] on input "c. Insufficient network speed" at bounding box center [274, 160] width 0 height 6
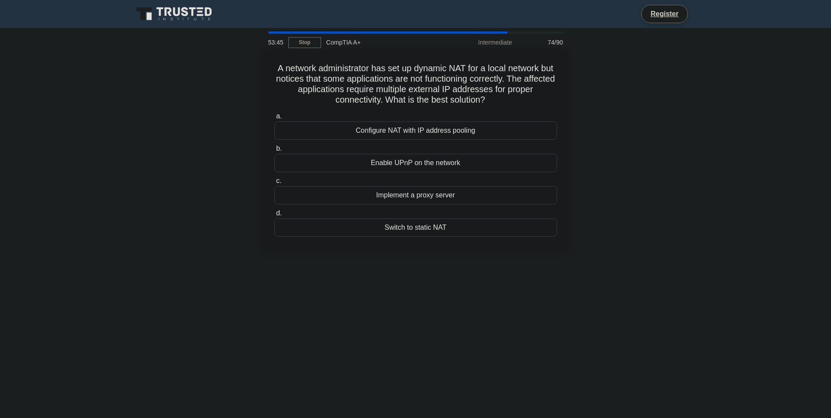
click at [408, 139] on div "Configure NAT with IP address pooling" at bounding box center [415, 130] width 283 height 18
click at [274, 119] on input "a. Configure NAT with IP address pooling" at bounding box center [274, 116] width 0 height 6
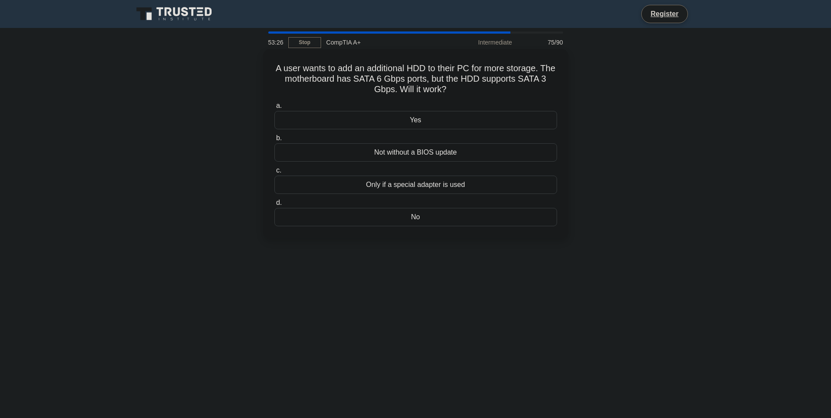
click at [445, 123] on div "Yes" at bounding box center [415, 120] width 283 height 18
click at [274, 109] on input "a. Yes" at bounding box center [274, 106] width 0 height 6
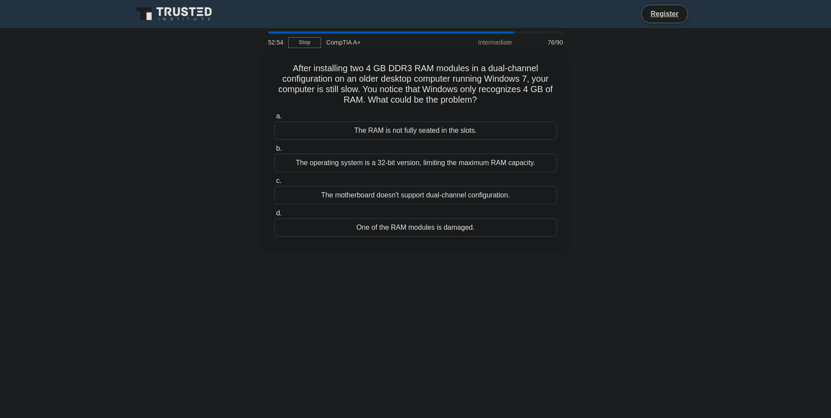
click at [357, 164] on div "The operating system is a 32-bit version, limiting the maximum RAM capacity." at bounding box center [415, 163] width 283 height 18
click at [274, 151] on input "b. The operating system is a 32-bit version, limiting the maximum RAM capacity." at bounding box center [274, 149] width 0 height 6
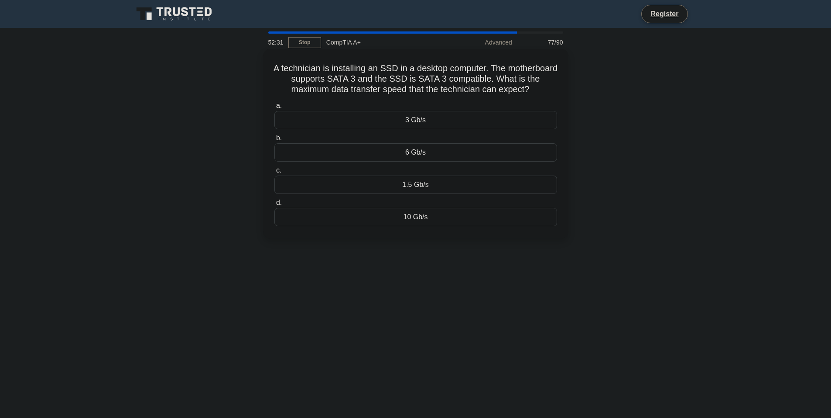
click at [447, 157] on div "6 Gb/s" at bounding box center [415, 152] width 283 height 18
click at [274, 141] on input "b. 6 Gb/s" at bounding box center [274, 138] width 0 height 6
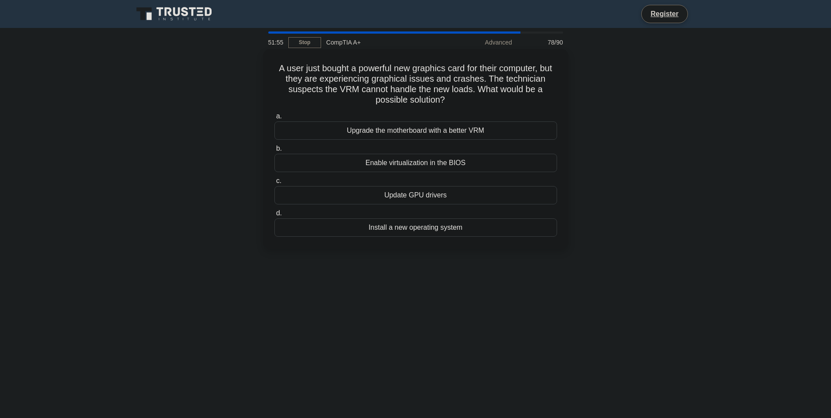
click at [473, 133] on div "Upgrade the motherboard with a better VRM" at bounding box center [415, 130] width 283 height 18
click at [274, 119] on input "a. Upgrade the motherboard with a better VRM" at bounding box center [274, 116] width 0 height 6
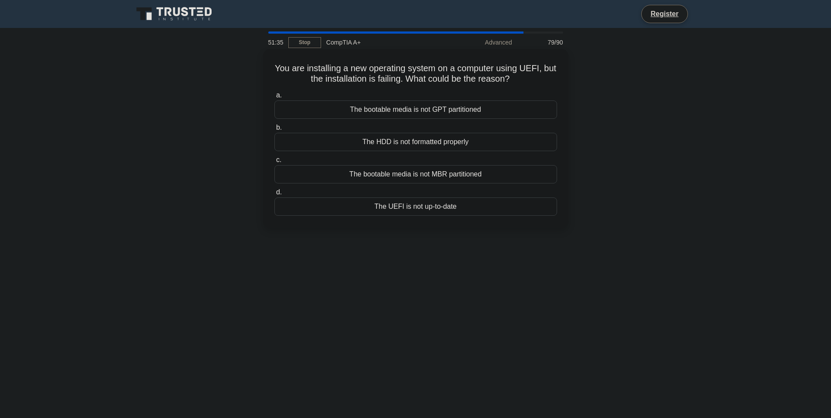
click at [455, 108] on div "The bootable media is not GPT partitioned" at bounding box center [415, 109] width 283 height 18
click at [274, 98] on input "a. The bootable media is not GPT partitioned" at bounding box center [274, 95] width 0 height 6
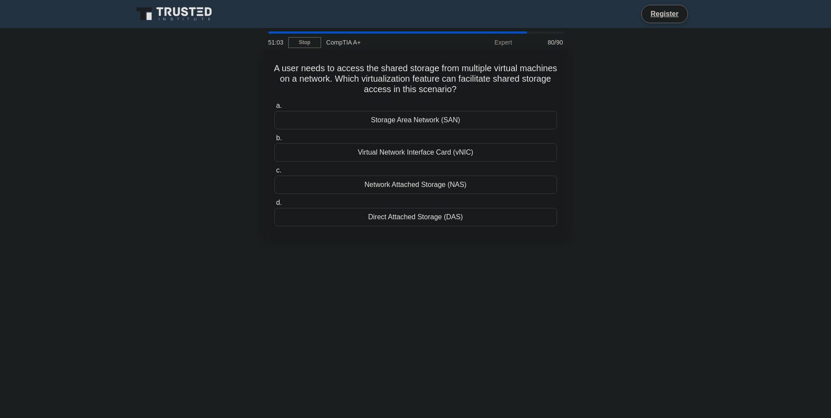
click at [423, 151] on div "Virtual Network Interface Card (vNIC)" at bounding box center [415, 152] width 283 height 18
click at [274, 141] on input "b. Virtual Network Interface Card (vNIC)" at bounding box center [274, 138] width 0 height 6
click at [394, 220] on div "Mismatched RAM speeds" at bounding box center [415, 217] width 283 height 18
click at [274, 205] on input "d. Mismatched RAM speeds" at bounding box center [274, 203] width 0 height 6
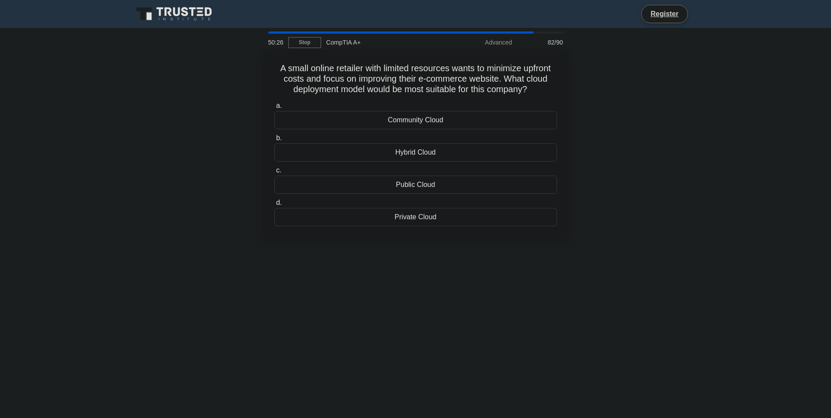
click at [417, 180] on div "Public Cloud" at bounding box center [415, 184] width 283 height 18
click at [274, 173] on input "c. Public Cloud" at bounding box center [274, 171] width 0 height 6
click at [514, 217] on div "RAM for compatibility" at bounding box center [415, 217] width 283 height 18
click at [274, 205] on input "d. RAM for compatibility" at bounding box center [274, 203] width 0 height 6
click at [440, 212] on div "Full clones" at bounding box center [415, 217] width 283 height 18
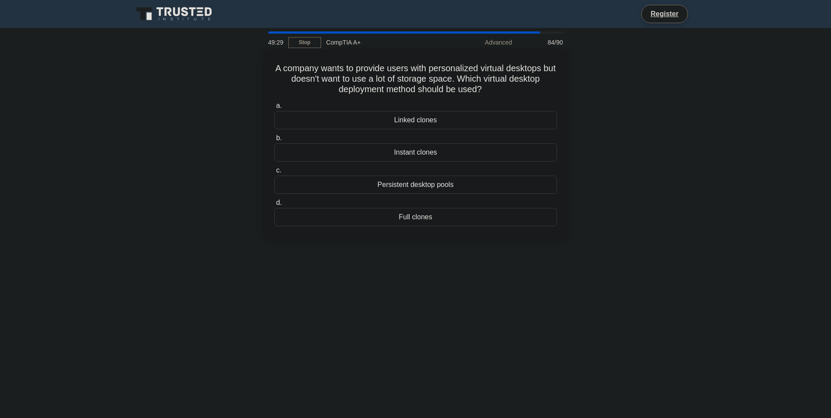
click at [274, 205] on input "d. Full clones" at bounding box center [274, 203] width 0 height 6
click at [432, 152] on div "Transport Layer" at bounding box center [415, 152] width 283 height 18
click at [274, 141] on input "b. Transport Layer" at bounding box center [274, 138] width 0 height 6
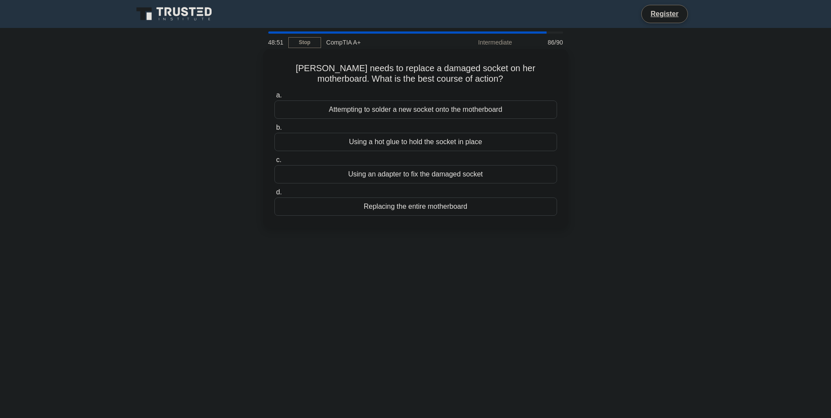
click at [456, 110] on div "Attempting to solder a new socket onto the motherboard" at bounding box center [415, 109] width 283 height 18
click at [274, 98] on input "a. Attempting to solder a new socket onto the motherboard" at bounding box center [274, 95] width 0 height 6
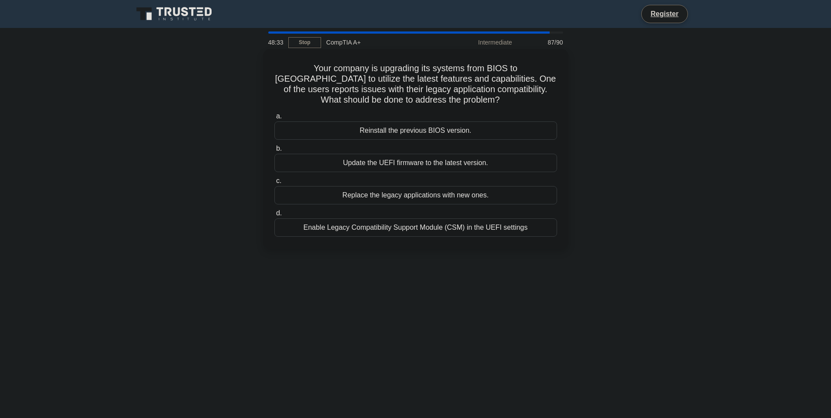
click at [452, 230] on div "Enable Legacy Compatibility Support Module (CSM) in the UEFI settings" at bounding box center [415, 227] width 283 height 18
click at [274, 216] on input "d. Enable Legacy Compatibility Support Module (CSM) in the UEFI settings" at bounding box center [274, 213] width 0 height 6
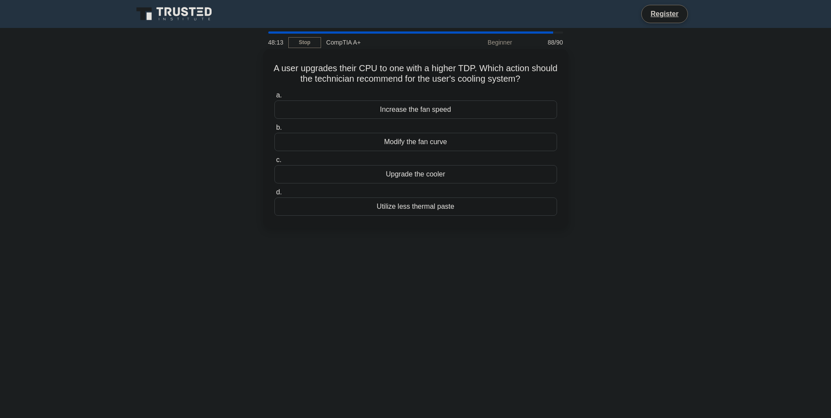
click at [431, 178] on div "Upgrade the cooler" at bounding box center [415, 174] width 283 height 18
click at [274, 163] on input "c. Upgrade the cooler" at bounding box center [274, 160] width 0 height 6
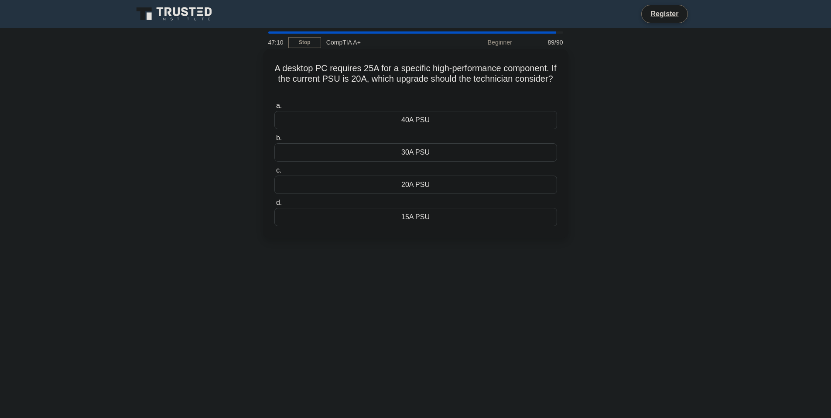
click at [419, 120] on div "40A PSU" at bounding box center [415, 120] width 283 height 18
click at [274, 109] on input "a. 40A PSU" at bounding box center [274, 106] width 0 height 6
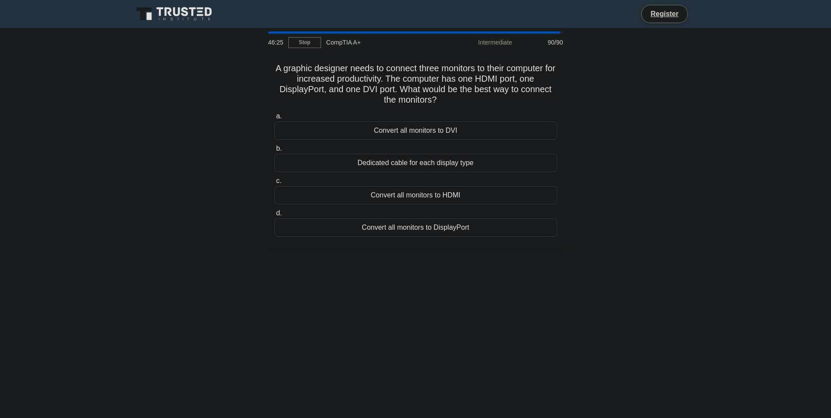
click at [336, 192] on div "Convert all monitors to HDMI" at bounding box center [415, 195] width 283 height 18
click at [274, 184] on input "c. Convert all monitors to HDMI" at bounding box center [274, 181] width 0 height 6
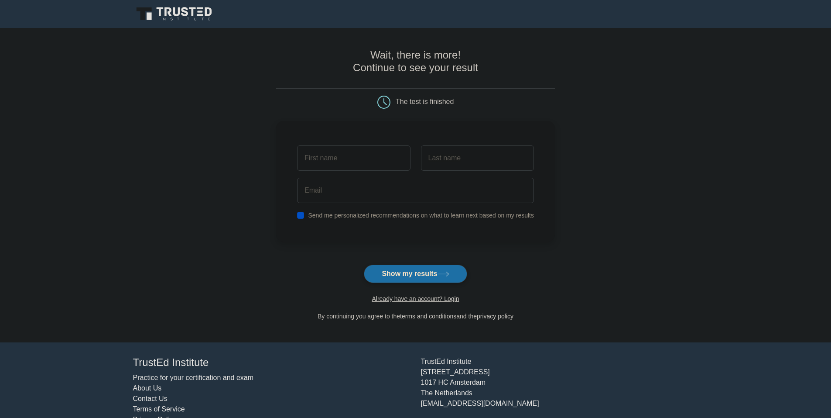
click at [317, 209] on div "Send me personalized recommendations on what to learn next based on my results" at bounding box center [415, 181] width 279 height 120
click at [317, 219] on label "Send me personalized recommendations on what to learn next based on my results" at bounding box center [421, 215] width 226 height 7
click at [302, 217] on input "checkbox" at bounding box center [300, 215] width 7 height 7
checkbox input "false"
click at [393, 281] on button "Show my results" at bounding box center [415, 273] width 103 height 18
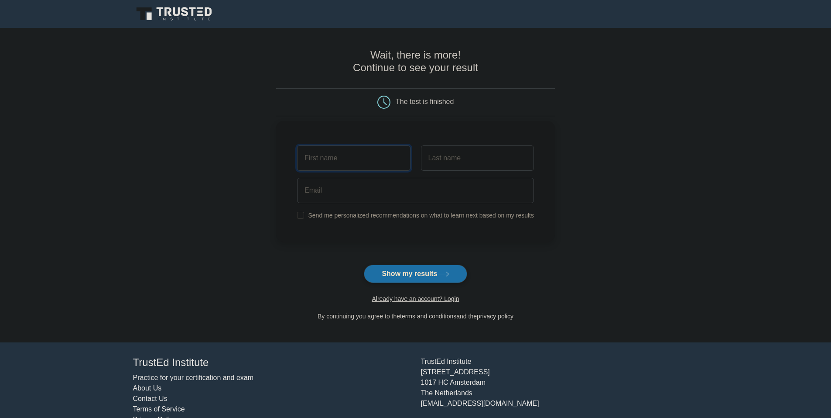
click at [377, 156] on input "text" at bounding box center [353, 157] width 113 height 25
type input "Danie"
type input "van den Berg"
type input "danievdbergit@gmail.com"
click at [422, 274] on button "Show my results" at bounding box center [415, 273] width 103 height 18
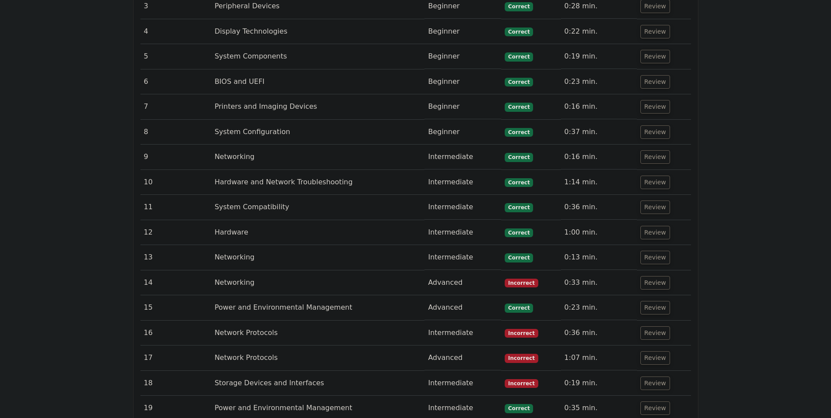
scroll to position [1353, 0]
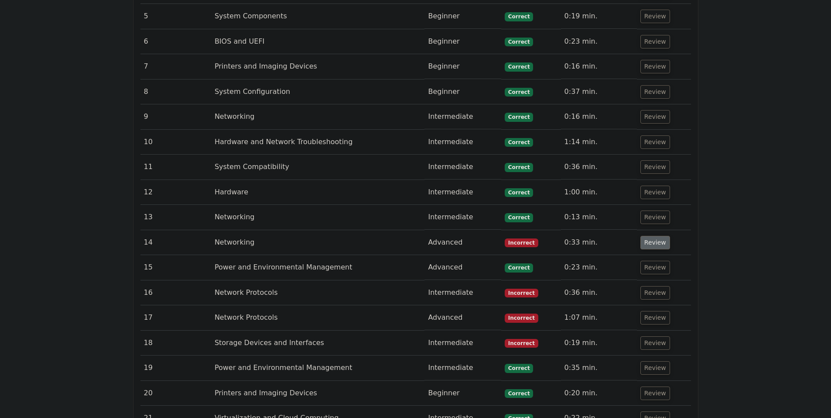
click at [649, 236] on button "Review" at bounding box center [655, 243] width 30 height 14
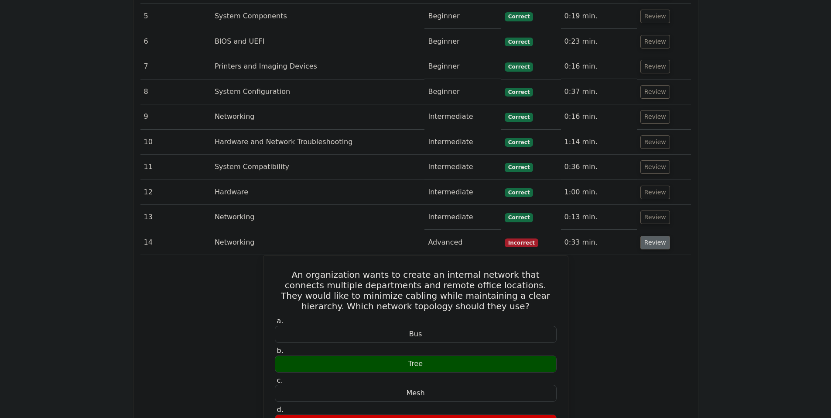
click at [649, 236] on button "Review" at bounding box center [655, 243] width 30 height 14
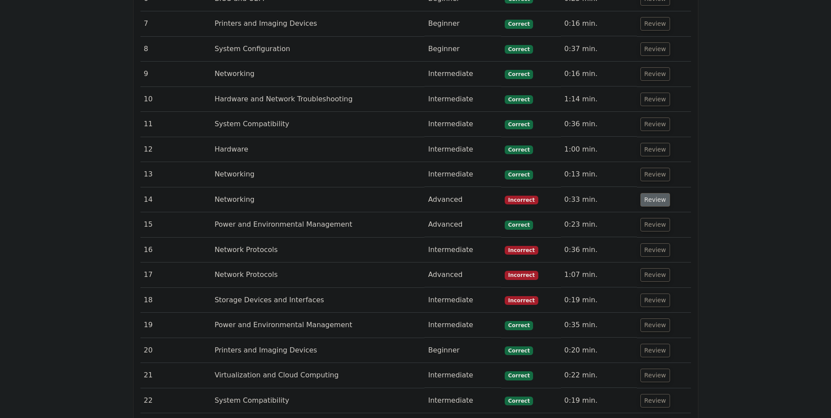
scroll to position [1396, 0]
click at [649, 242] on button "Review" at bounding box center [655, 249] width 30 height 14
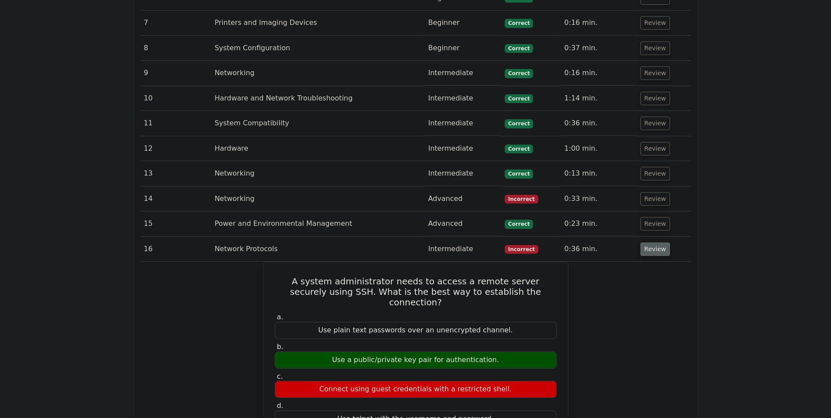
click at [649, 242] on button "Review" at bounding box center [655, 249] width 30 height 14
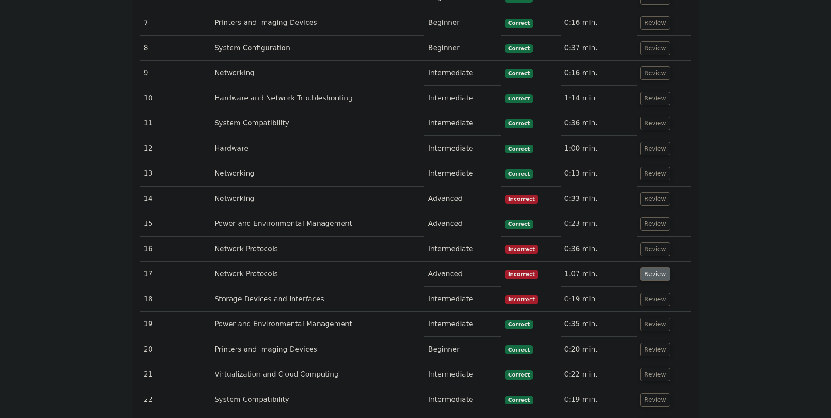
click at [652, 267] on button "Review" at bounding box center [655, 274] width 30 height 14
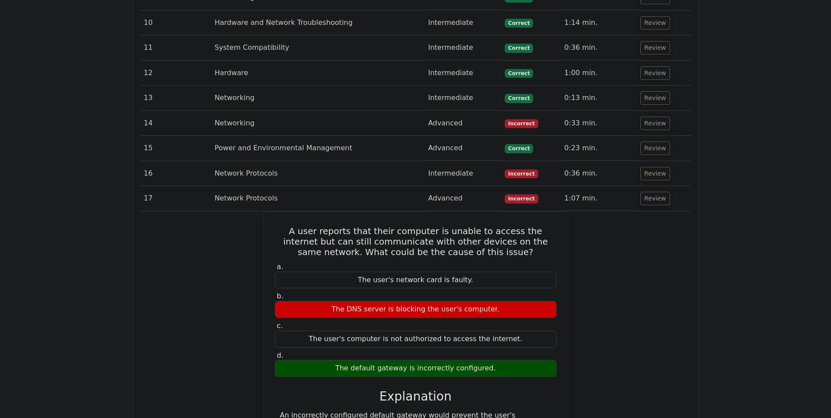
scroll to position [1483, 0]
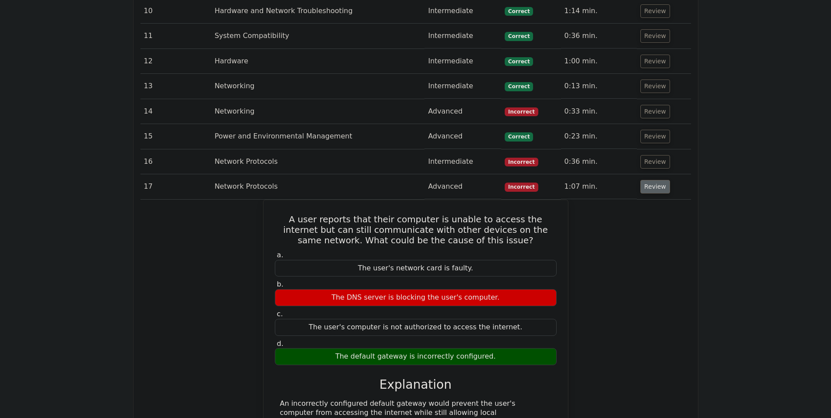
click at [659, 180] on button "Review" at bounding box center [655, 187] width 30 height 14
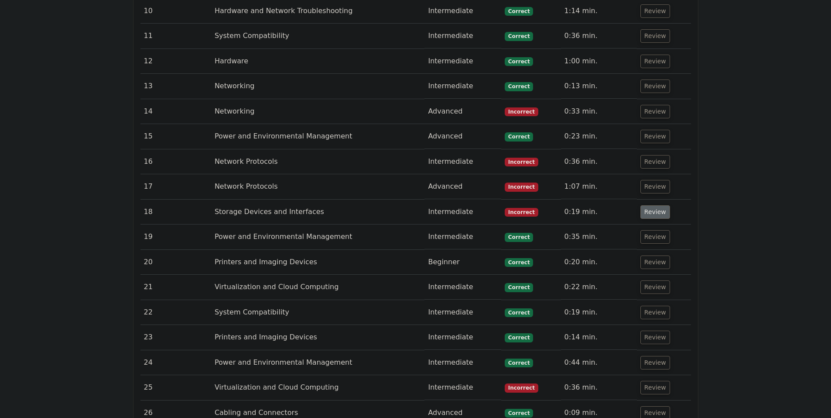
click at [656, 205] on button "Review" at bounding box center [655, 212] width 30 height 14
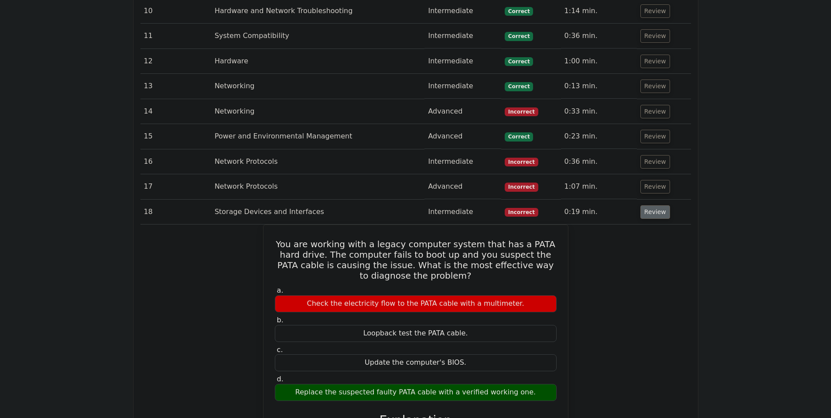
click at [654, 205] on button "Review" at bounding box center [655, 212] width 30 height 14
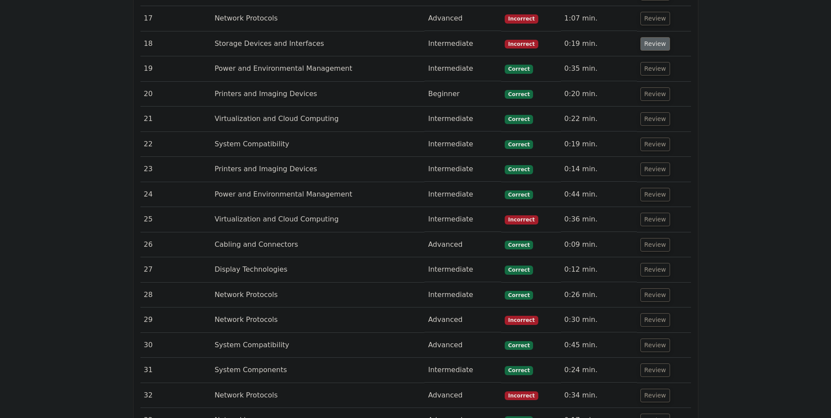
scroll to position [1658, 0]
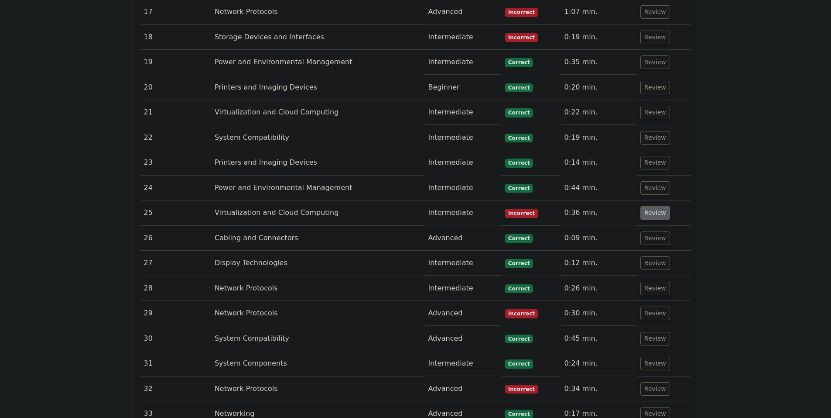
click at [654, 206] on button "Review" at bounding box center [655, 213] width 30 height 14
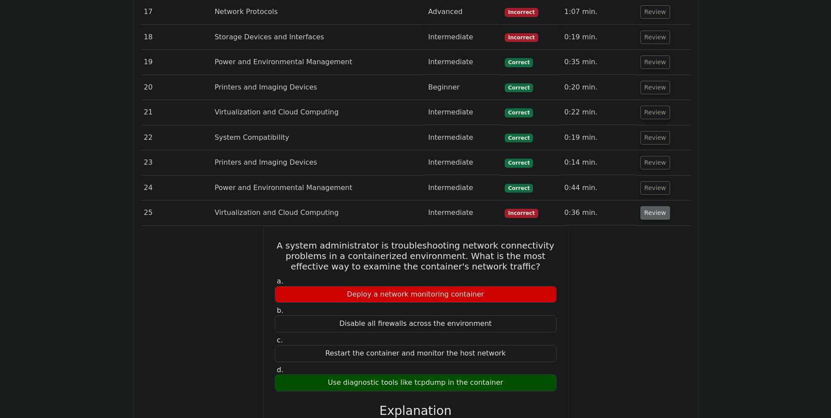
click at [654, 206] on button "Review" at bounding box center [655, 213] width 30 height 14
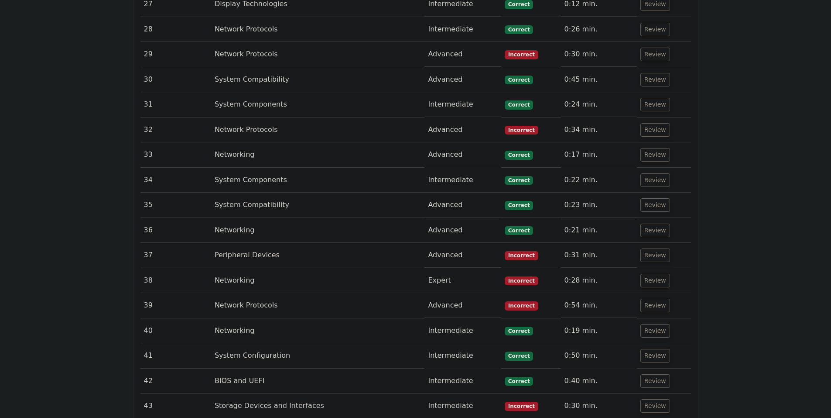
scroll to position [1920, 0]
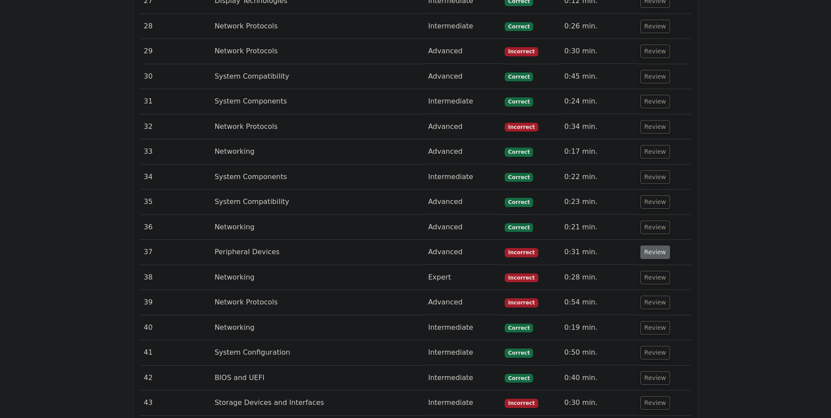
click at [651, 245] on button "Review" at bounding box center [655, 252] width 30 height 14
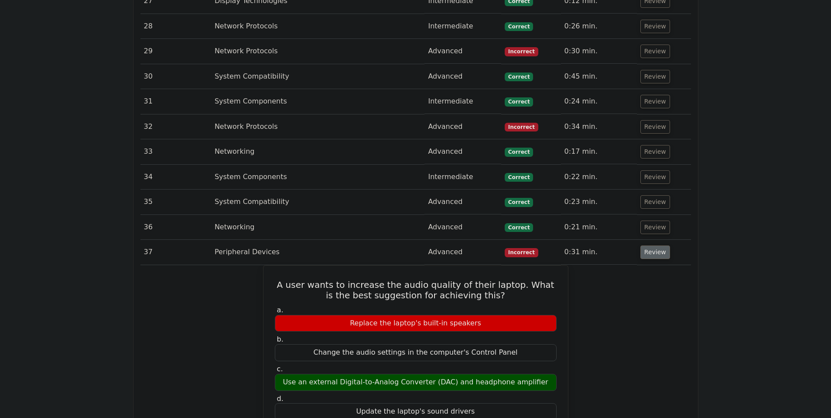
click at [653, 245] on button "Review" at bounding box center [655, 252] width 30 height 14
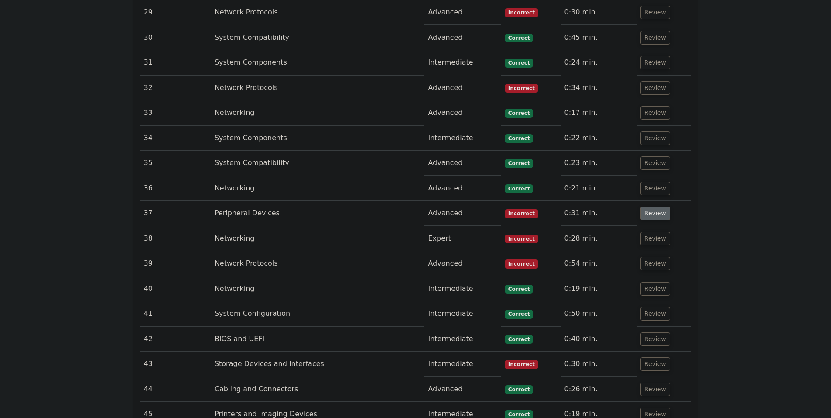
scroll to position [1963, 0]
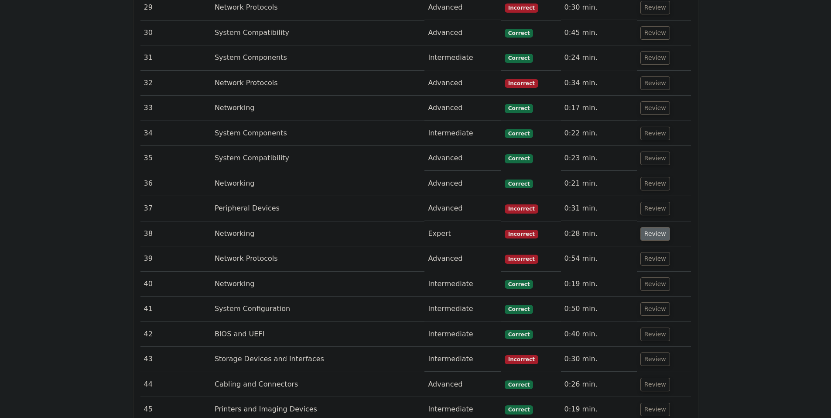
click at [654, 227] on button "Review" at bounding box center [655, 234] width 30 height 14
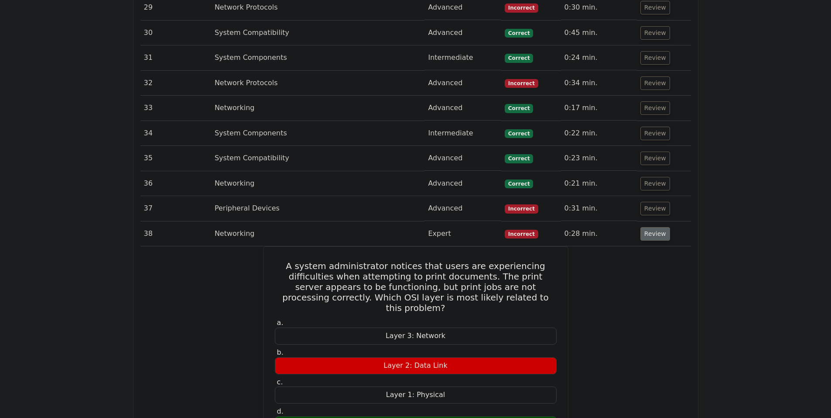
click at [654, 227] on button "Review" at bounding box center [655, 234] width 30 height 14
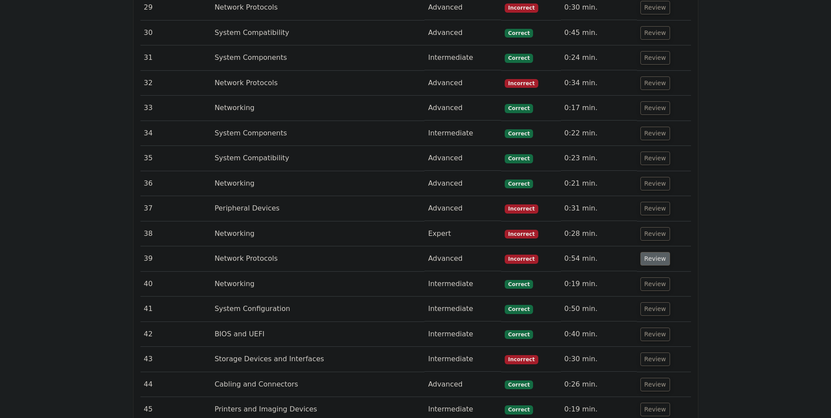
click at [648, 252] on button "Review" at bounding box center [655, 259] width 30 height 14
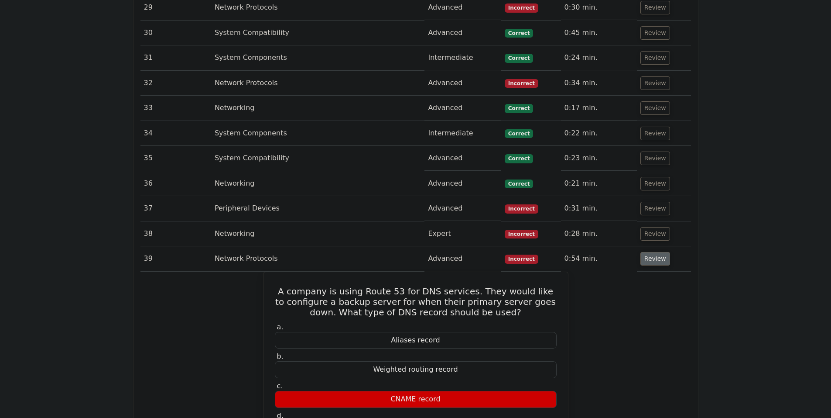
click at [653, 252] on button "Review" at bounding box center [655, 259] width 30 height 14
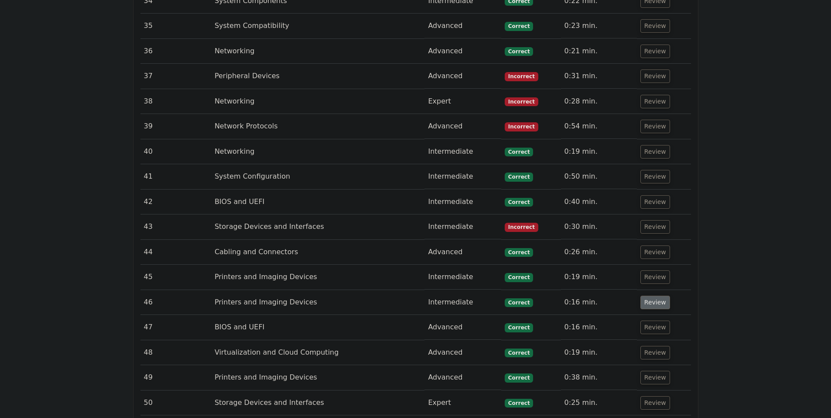
scroll to position [2138, 0]
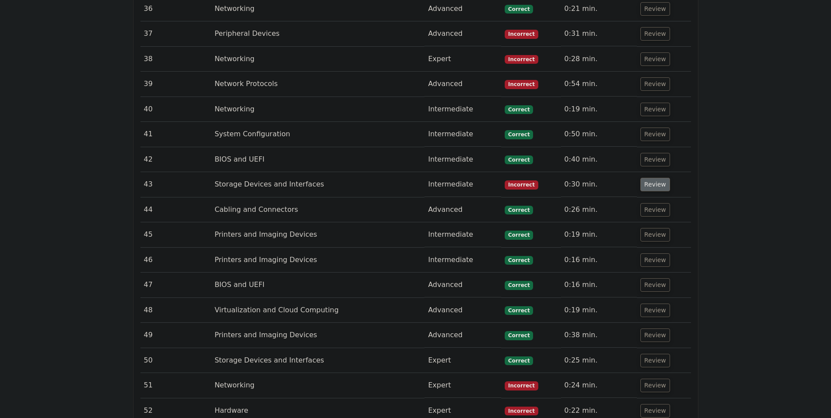
click at [658, 178] on button "Review" at bounding box center [655, 185] width 30 height 14
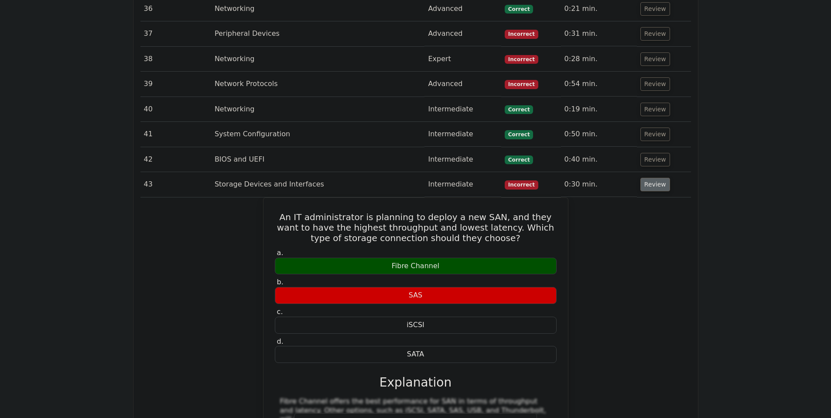
drag, startPoint x: 653, startPoint y: 154, endPoint x: 653, endPoint y: 148, distance: 6.1
click at [653, 172] on td "Review" at bounding box center [664, 184] width 54 height 25
click at [653, 178] on button "Review" at bounding box center [655, 185] width 30 height 14
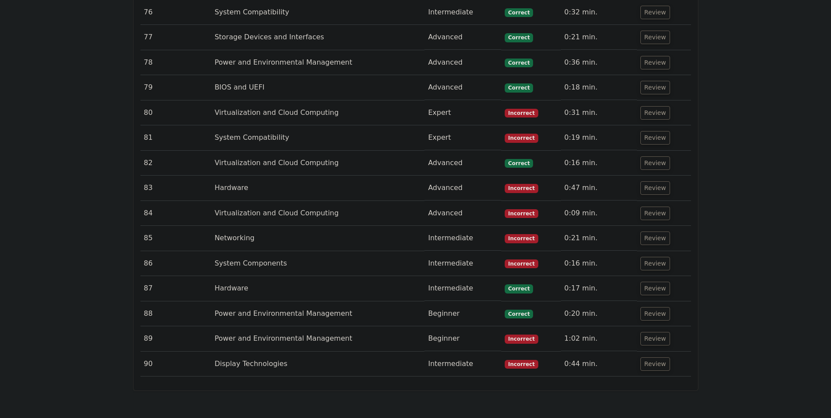
scroll to position [3141, 0]
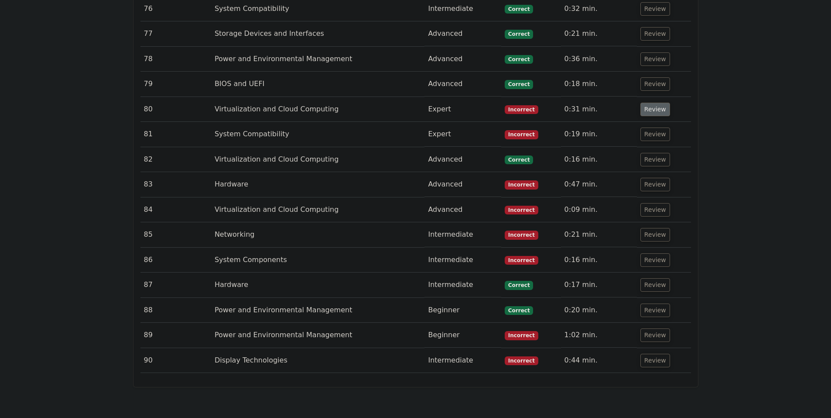
click at [658, 103] on button "Review" at bounding box center [655, 110] width 30 height 14
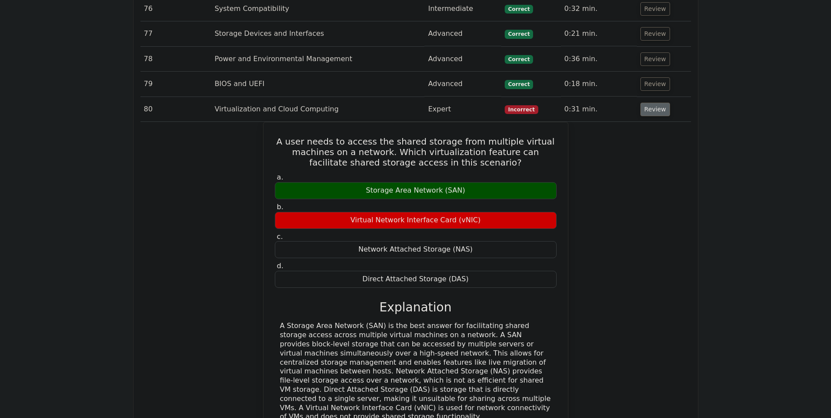
drag, startPoint x: 658, startPoint y: 67, endPoint x: 654, endPoint y: 70, distance: 5.6
click at [656, 103] on button "Review" at bounding box center [655, 110] width 30 height 14
